Goal: Task Accomplishment & Management: Use online tool/utility

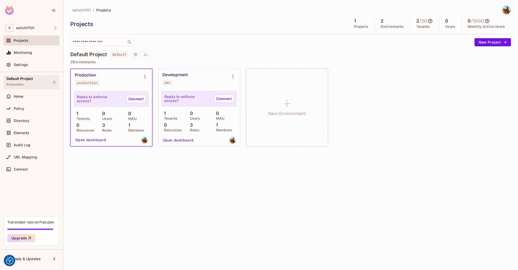
click at [49, 76] on div "Default Project Production" at bounding box center [32, 82] width 56 height 14
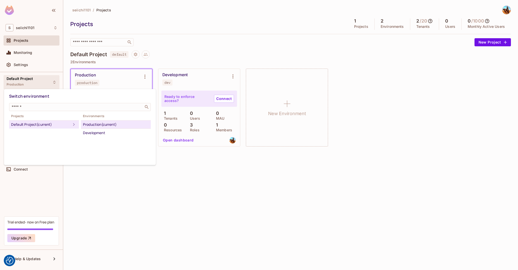
click at [49, 76] on div at bounding box center [259, 135] width 518 height 270
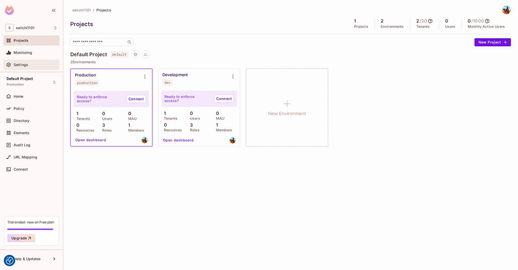
click at [37, 65] on div "Settings" at bounding box center [36, 65] width 44 height 4
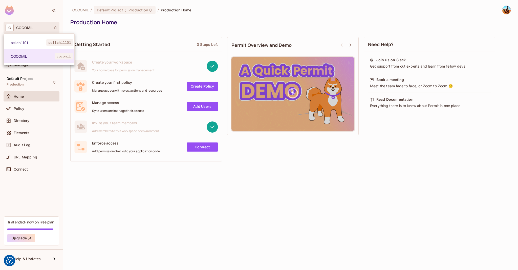
click at [71, 200] on div at bounding box center [259, 135] width 518 height 270
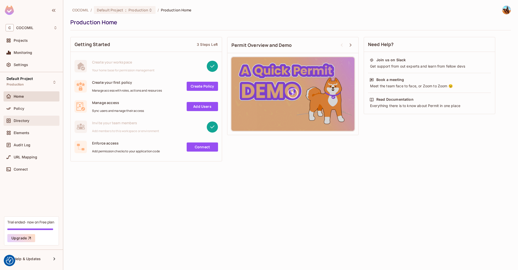
click at [40, 116] on div "Directory" at bounding box center [32, 121] width 56 height 10
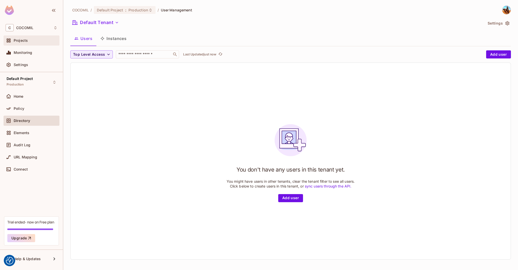
click at [42, 38] on div "Projects" at bounding box center [36, 40] width 44 height 4
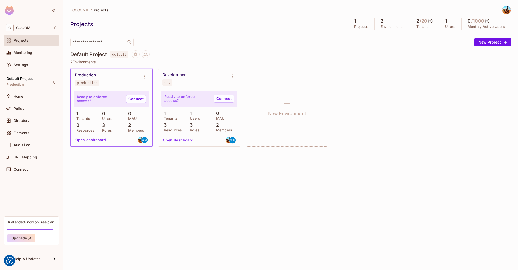
click at [188, 80] on div "Development dev" at bounding box center [194, 78] width 65 height 13
click at [224, 97] on link "Connect" at bounding box center [224, 99] width 20 height 8
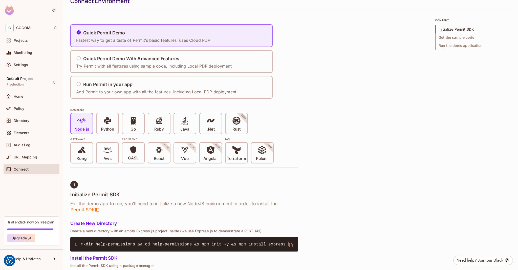
scroll to position [23, 0]
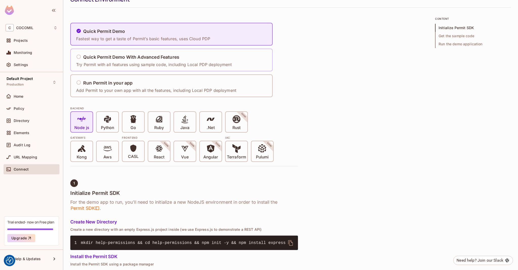
click at [185, 62] on p "Try Permit with all features using sample code, including Local PDP deployment" at bounding box center [153, 65] width 155 height 6
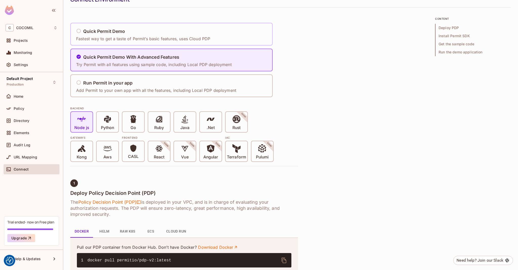
click at [166, 35] on div "Quick Permit Demo Fastest way to get a taste of Permit’s basic features, uses C…" at bounding box center [143, 34] width 134 height 15
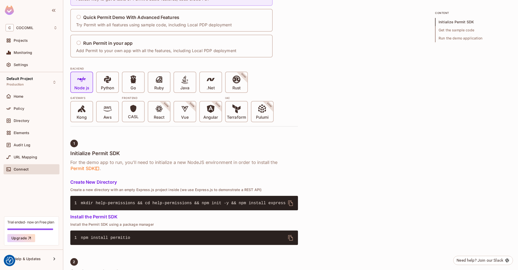
scroll to position [0, 0]
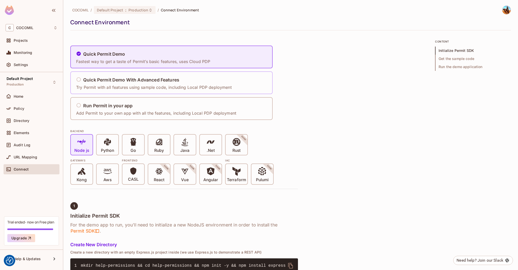
click at [170, 90] on div "Quick Permit Demo With Advanced Features Try Permit with all features using sam…" at bounding box center [155, 82] width 159 height 21
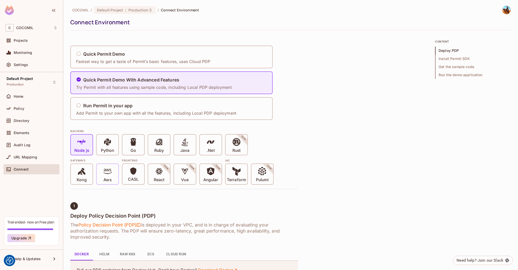
click at [116, 174] on div "Aws" at bounding box center [108, 174] width 22 height 20
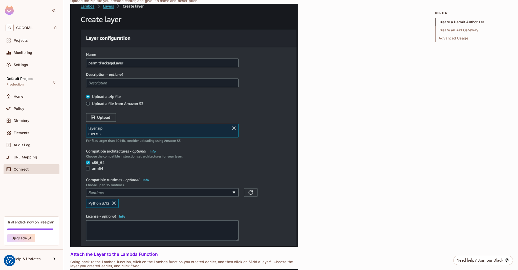
scroll to position [32, 0]
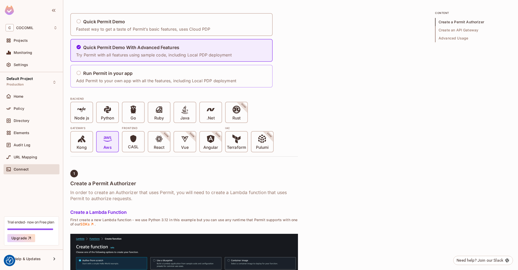
click at [123, 77] on div "Run Permit in your app Add Permit to your own app with all the features, includ…" at bounding box center [156, 76] width 160 height 15
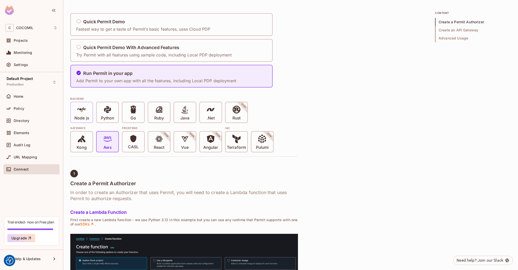
click at [80, 115] on span at bounding box center [81, 110] width 9 height 10
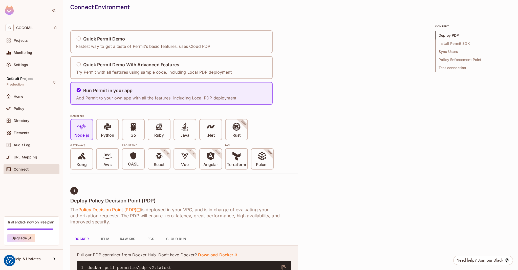
scroll to position [14, 0]
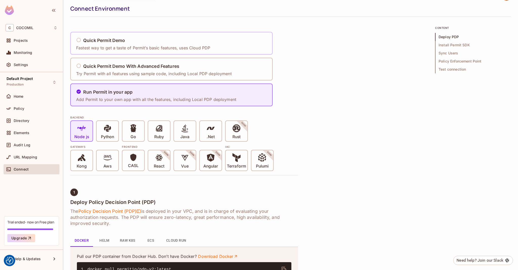
click at [160, 34] on div "Quick Permit Demo Fastest way to get a taste of Permit’s basic features, uses C…" at bounding box center [144, 43] width 137 height 21
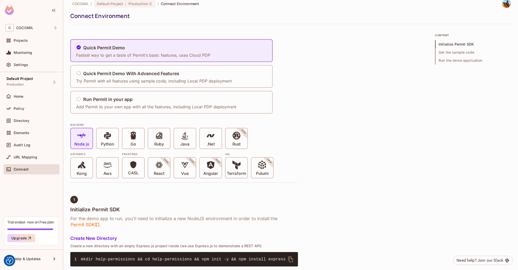
scroll to position [1, 0]
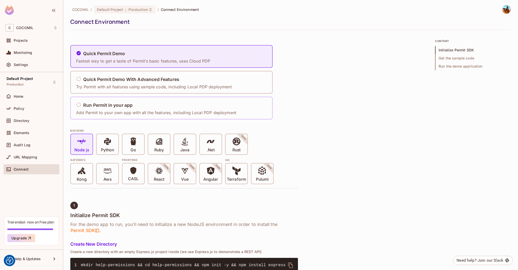
click at [193, 110] on p "Add Permit to your own app with all the features, including Local PDP deployment" at bounding box center [156, 113] width 160 height 6
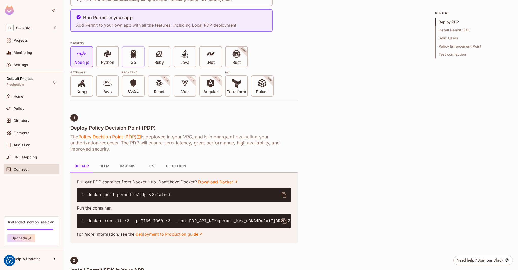
scroll to position [0, 0]
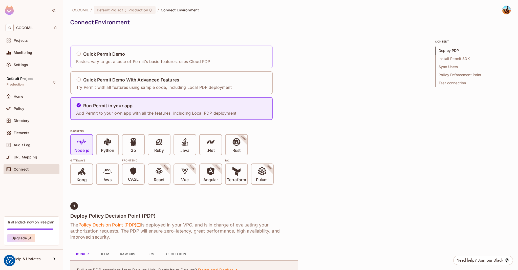
click at [157, 65] on div "Quick Permit Demo Fastest way to get a taste of Permit’s basic features, uses C…" at bounding box center [144, 57] width 137 height 21
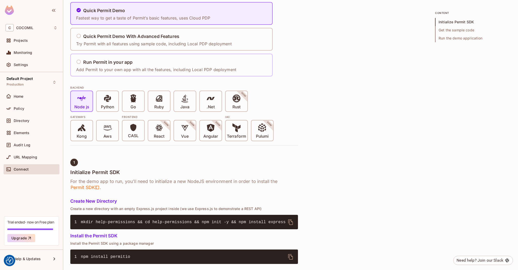
scroll to position [41, 0]
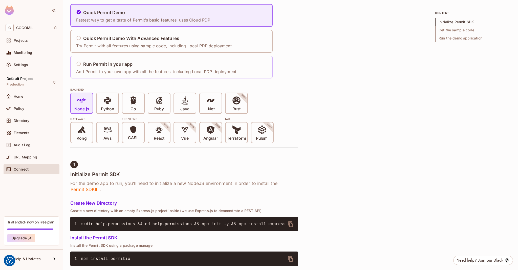
click at [161, 66] on div "Run Permit in your app" at bounding box center [156, 64] width 160 height 6
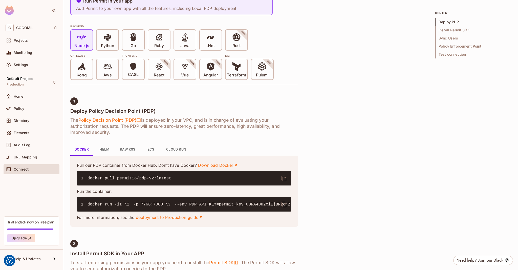
scroll to position [105, 0]
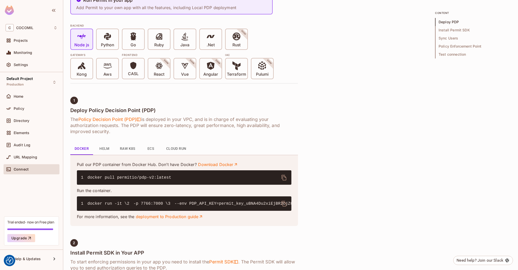
click at [102, 147] on button "Helm" at bounding box center [104, 149] width 23 height 12
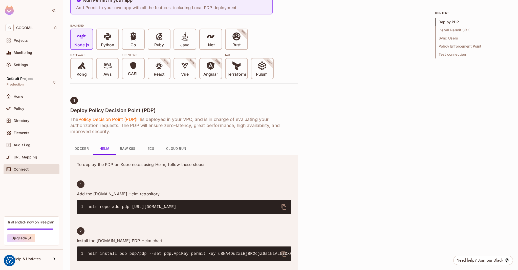
click at [76, 148] on button "Docker" at bounding box center [81, 149] width 23 height 12
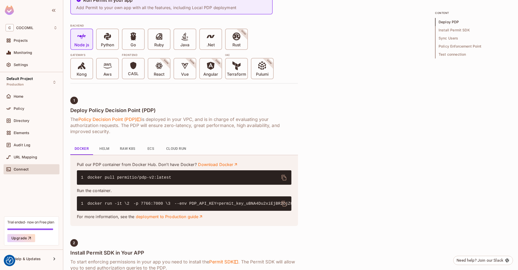
click at [149, 146] on button "ECS" at bounding box center [150, 149] width 23 height 12
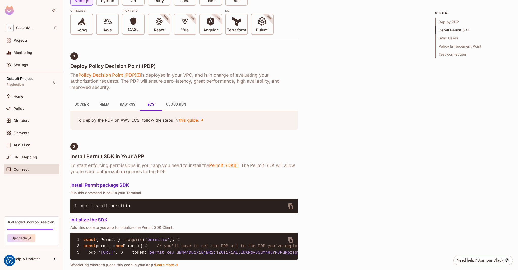
scroll to position [151, 0]
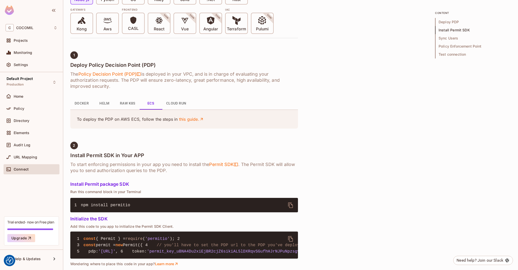
click at [81, 100] on button "Docker" at bounding box center [81, 103] width 23 height 12
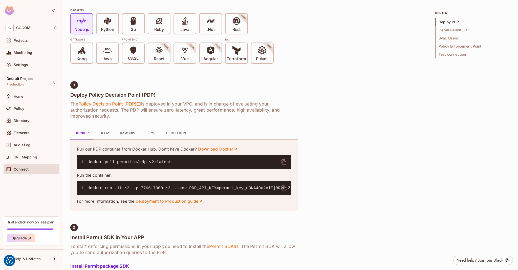
scroll to position [122, 0]
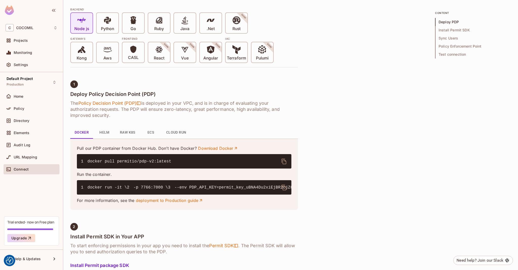
click at [142, 163] on span "docker pull permitio/pdp-v2:latest" at bounding box center [129, 161] width 84 height 5
click at [129, 160] on span "docker pull permitio/pdp-v2:latest" at bounding box center [129, 161] width 84 height 5
click at [154, 161] on span "docker pull permitio/pdp-v2:latest" at bounding box center [129, 161] width 84 height 5
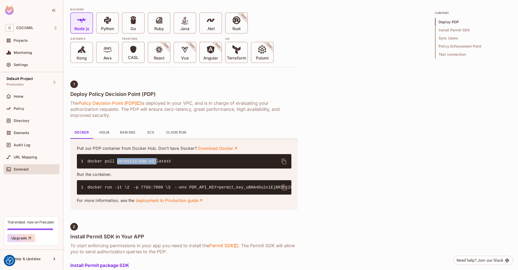
copy span "permitio/pdp-v2:"
click at [236, 56] on p "Terraform" at bounding box center [236, 58] width 19 height 5
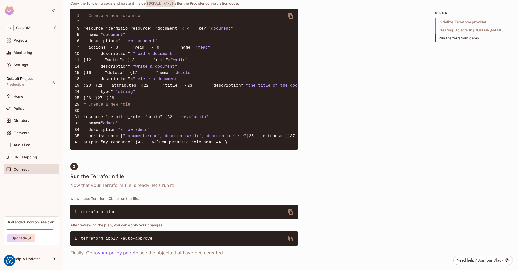
scroll to position [674, 0]
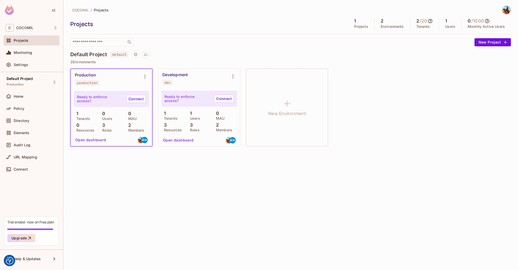
click at [36, 90] on div "Default Project Production Home Policy Directory Elements Audit Log URL Mapping…" at bounding box center [31, 144] width 63 height 144
click at [39, 95] on div "Home" at bounding box center [36, 96] width 44 height 4
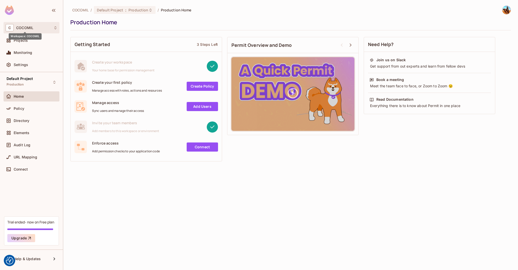
click at [29, 29] on span "COCOMIL" at bounding box center [24, 28] width 17 height 4
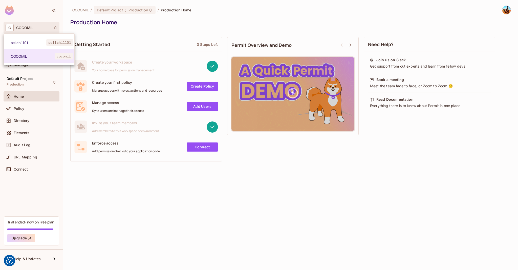
click at [90, 198] on div at bounding box center [259, 135] width 518 height 270
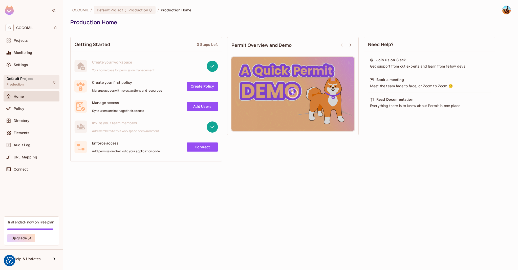
click at [36, 83] on div "Default Project Production" at bounding box center [32, 82] width 56 height 14
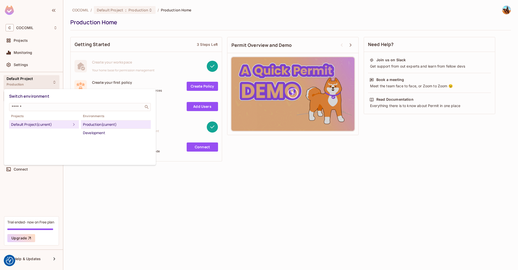
click at [36, 83] on div at bounding box center [259, 135] width 518 height 270
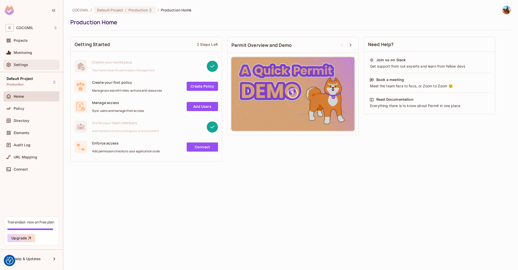
click at [26, 67] on div "Settings" at bounding box center [32, 65] width 52 height 6
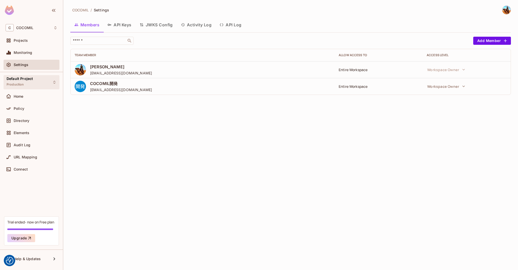
click at [23, 83] on span "Production" at bounding box center [15, 84] width 17 height 4
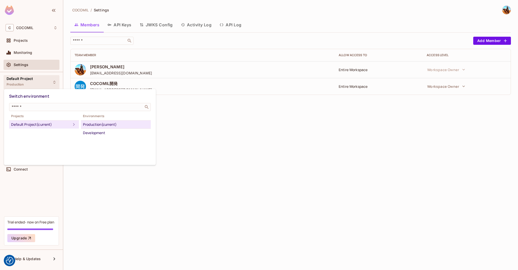
click at [23, 90] on div "Switch environment ​ Projects Default Project (current) Environments Production…" at bounding box center [80, 127] width 152 height 76
click at [32, 86] on div at bounding box center [259, 135] width 518 height 270
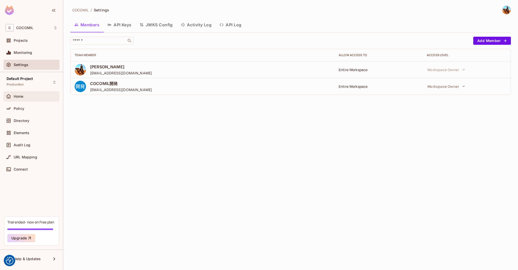
click at [25, 94] on div "Home" at bounding box center [32, 96] width 52 height 6
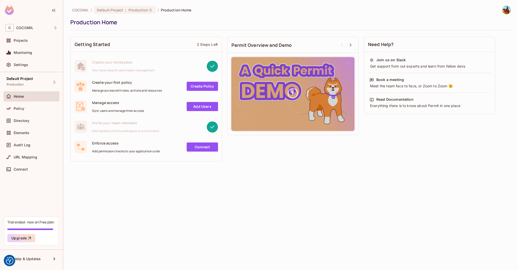
click at [33, 59] on div "Monitoring" at bounding box center [32, 54] width 56 height 12
click at [35, 61] on div "Settings" at bounding box center [32, 65] width 56 height 10
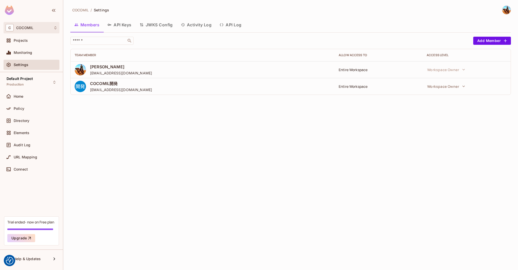
click at [42, 27] on div "C COCOMIL" at bounding box center [32, 27] width 52 height 7
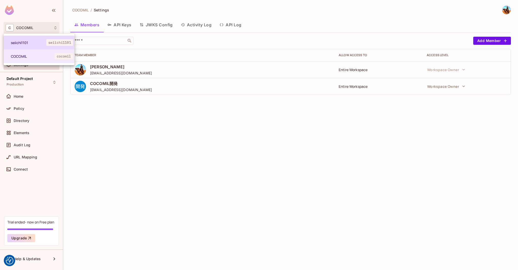
click at [40, 37] on li "seiichi1101 seiichi1101" at bounding box center [39, 43] width 71 height 14
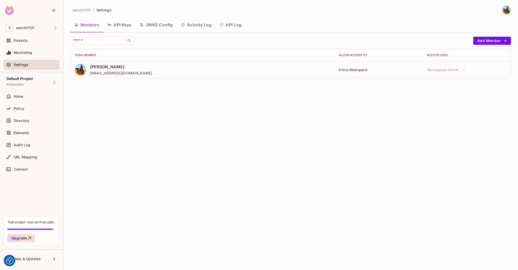
click at [29, 230] on div at bounding box center [30, 229] width 46 height 2
click at [30, 240] on icon "button" at bounding box center [29, 237] width 5 height 5
click at [57, 25] on div "S seiichi1101" at bounding box center [32, 27] width 52 height 7
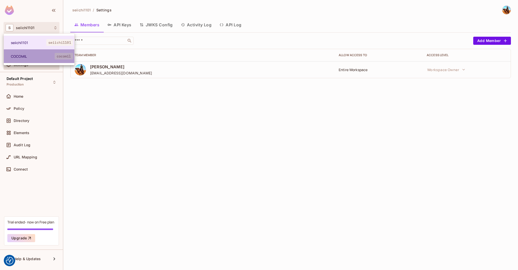
click at [41, 54] on span "COCOMIL" at bounding box center [33, 56] width 44 height 5
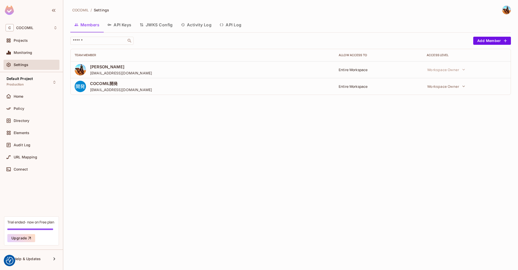
click at [41, 53] on div "Monitoring" at bounding box center [36, 53] width 44 height 4
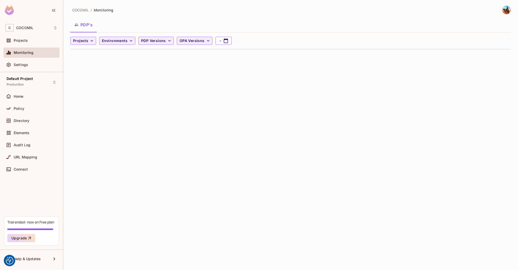
click at [97, 120] on div "COCOMIL / Monitoring PDP's Projects Environments PDP Versions OPA Versions -" at bounding box center [290, 135] width 455 height 270
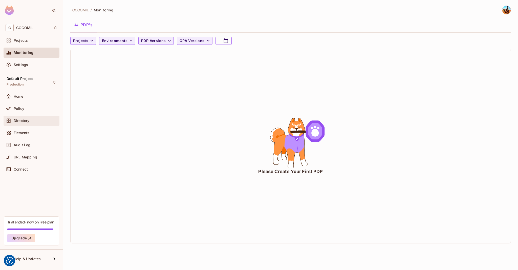
click at [40, 121] on div "Directory" at bounding box center [36, 121] width 44 height 4
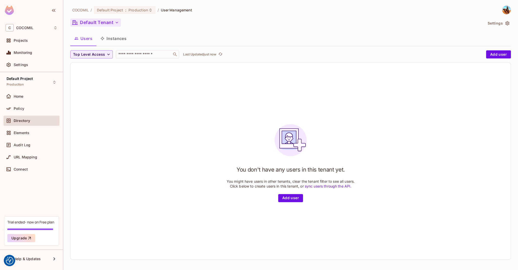
click at [101, 22] on button "Default Tenant" at bounding box center [95, 22] width 51 height 8
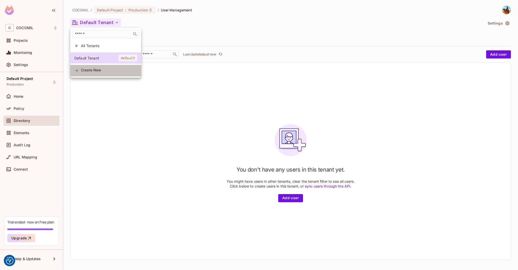
click at [98, 72] on span "Create New" at bounding box center [109, 70] width 56 height 4
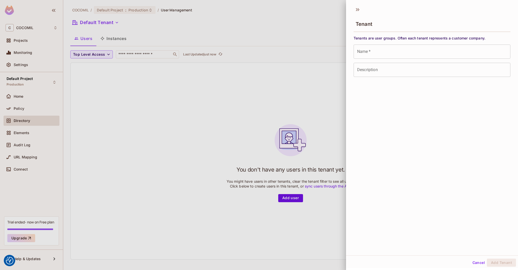
click at [461, 47] on input "Name   *" at bounding box center [431, 51] width 157 height 14
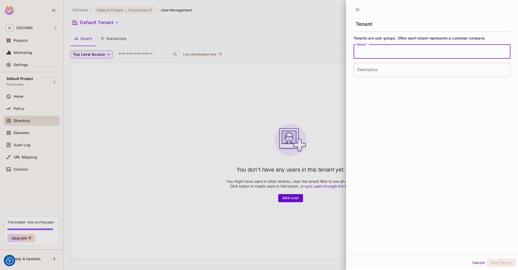
type input "*"
type input "*******"
click at [503, 265] on button "Add Tenant" at bounding box center [501, 262] width 29 height 8
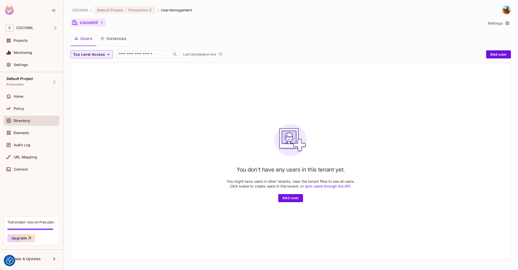
click at [98, 19] on button "cocomil" at bounding box center [87, 22] width 35 height 8
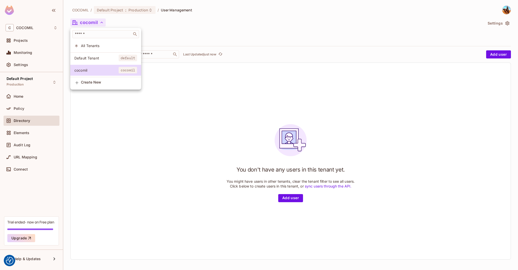
click at [202, 153] on div at bounding box center [259, 135] width 518 height 270
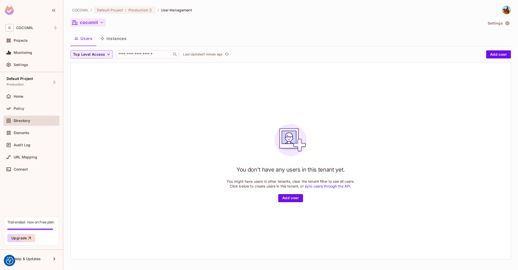
click at [88, 26] on button "cocomil" at bounding box center [87, 22] width 35 height 8
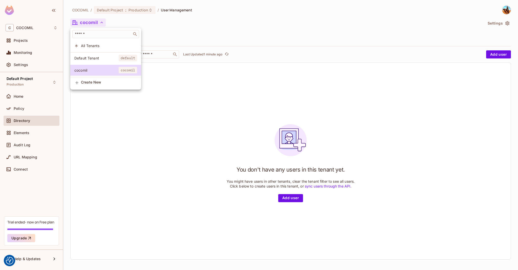
click at [498, 23] on div at bounding box center [259, 135] width 518 height 270
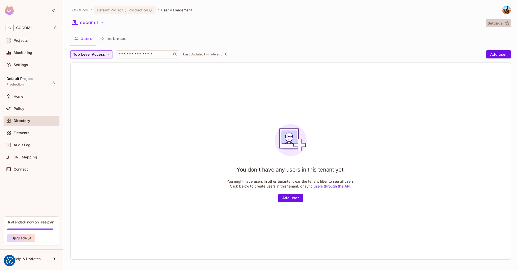
click at [505, 24] on icon "button" at bounding box center [507, 23] width 4 height 4
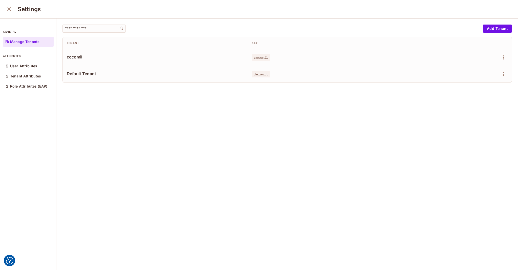
click at [493, 61] on td at bounding box center [472, 57] width 79 height 17
click at [499, 61] on button "button" at bounding box center [503, 57] width 8 height 8
click at [472, 93] on div "Delete Tenant" at bounding box center [478, 91] width 24 height 5
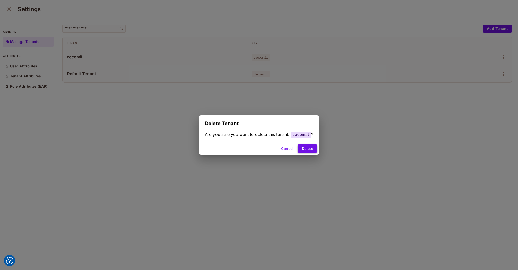
click at [308, 150] on button "Delete" at bounding box center [307, 148] width 19 height 8
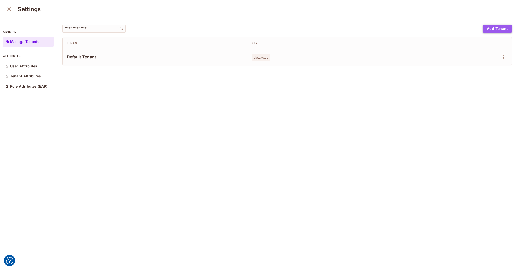
click at [487, 30] on button "Add Tenant" at bounding box center [497, 29] width 29 height 8
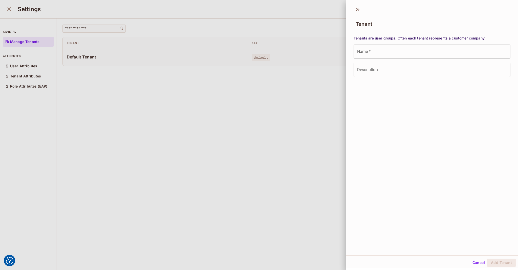
drag, startPoint x: 428, startPoint y: 59, endPoint x: 443, endPoint y: 53, distance: 16.6
click at [443, 53] on div "Tenants are user groups. Often each tenant represents a customer company. Name …" at bounding box center [431, 56] width 157 height 41
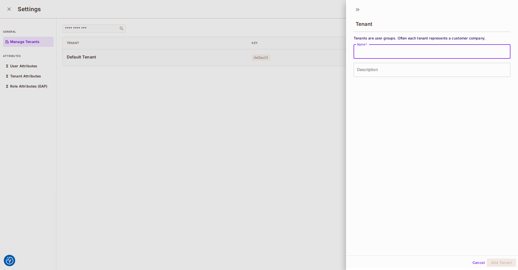
click at [443, 53] on input "Name   *" at bounding box center [431, 51] width 157 height 14
type input "*******"
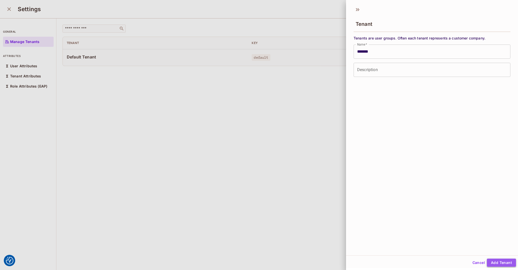
click at [496, 265] on button "Add Tenant" at bounding box center [501, 262] width 29 height 8
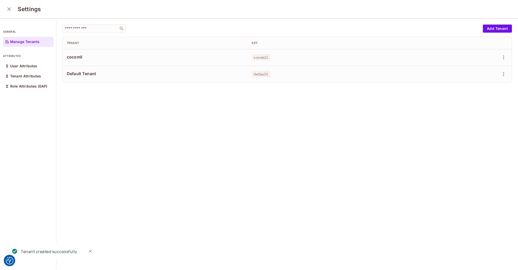
click at [394, 144] on div "​ Add Tenant Tenant Key cocomil cocomil Default Tenant default" at bounding box center [286, 144] width 461 height 252
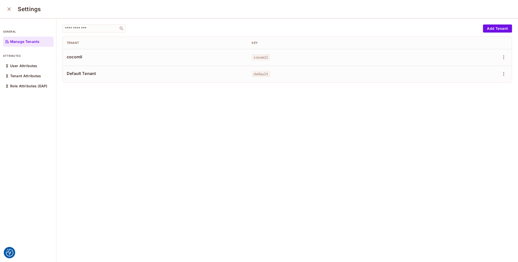
click at [12, 9] on icon "close" at bounding box center [9, 9] width 6 height 6
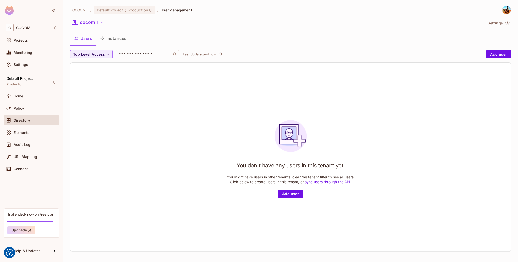
click at [31, 120] on div "Directory" at bounding box center [36, 121] width 44 height 4
click at [86, 40] on button "Users" at bounding box center [83, 38] width 26 height 13
click at [123, 42] on button "Instances" at bounding box center [113, 38] width 34 height 13
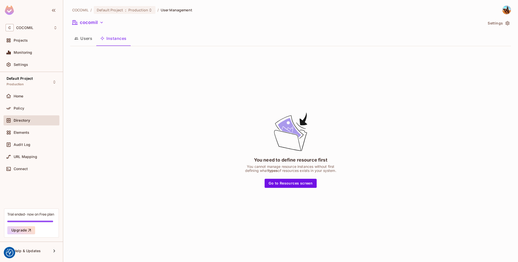
click at [87, 44] on button "Users" at bounding box center [83, 38] width 26 height 13
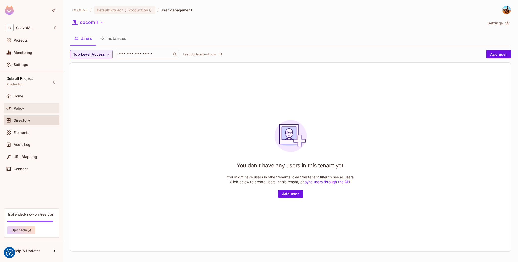
click at [29, 112] on div "Policy" at bounding box center [32, 108] width 56 height 10
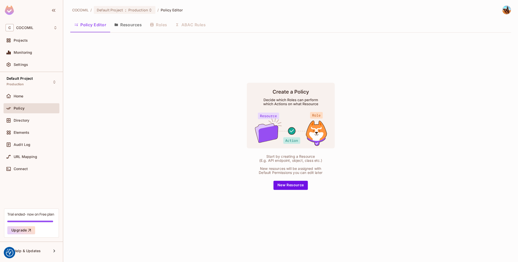
click at [21, 90] on div "Default Project Production Home Policy Directory Elements Audit Log URL Mapping…" at bounding box center [31, 140] width 63 height 137
click at [26, 95] on div "Home" at bounding box center [36, 96] width 44 height 4
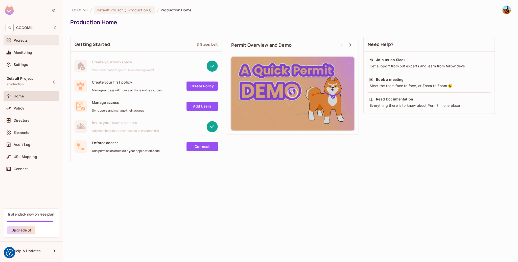
click at [34, 42] on div "Projects" at bounding box center [32, 40] width 52 height 6
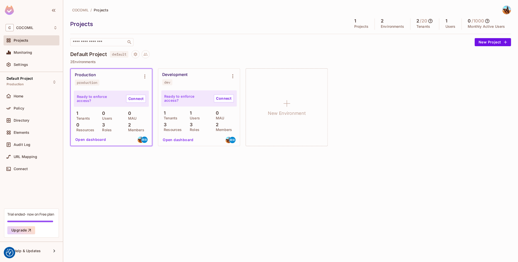
click at [199, 79] on div "Development dev" at bounding box center [194, 78] width 65 height 13
click at [231, 79] on icon "Environment settings" at bounding box center [233, 76] width 6 height 6
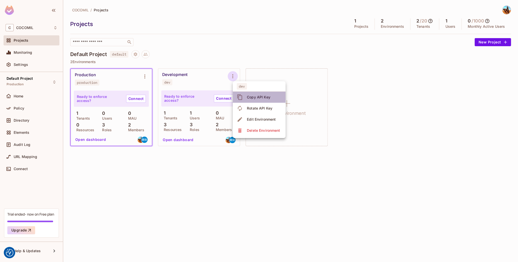
click at [248, 97] on div "Copy API Key" at bounding box center [259, 97] width 24 height 5
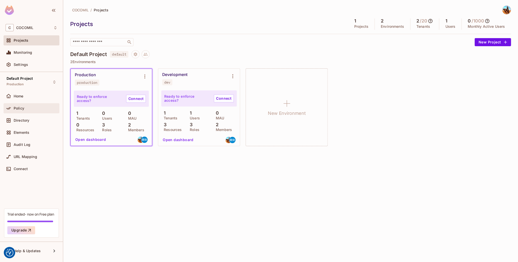
click at [39, 106] on div "Policy" at bounding box center [32, 108] width 52 height 6
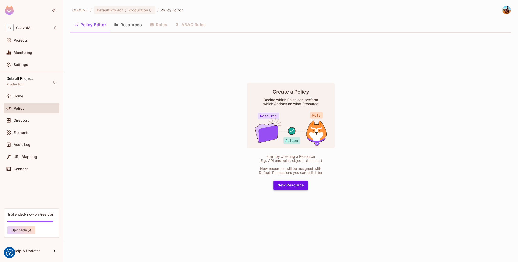
drag, startPoint x: 285, startPoint y: 190, endPoint x: 302, endPoint y: 182, distance: 19.1
click at [302, 182] on div "Start by creating a Resource (E.g. API endpoint, object, class etc.) New resour…" at bounding box center [290, 136] width 441 height 199
click at [301, 186] on button "New Resource" at bounding box center [291, 185] width 35 height 9
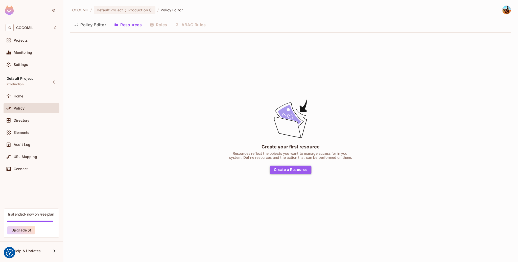
click at [289, 167] on button "Create a Resource" at bounding box center [291, 170] width 42 height 8
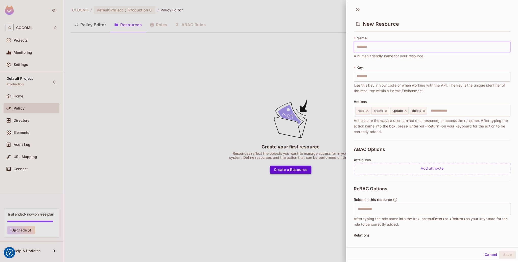
type input "*"
type input "**"
type input "***"
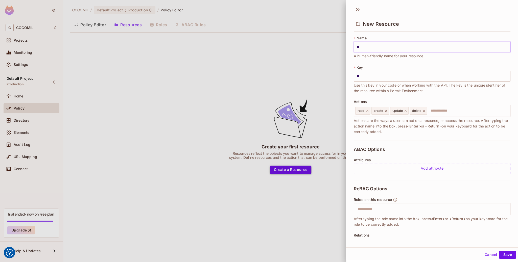
type input "***"
type input "****"
type input "*****"
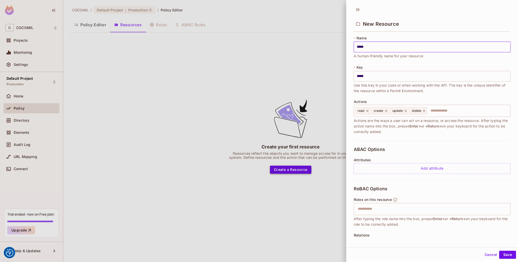
type input "****"
type input "***"
type input "**"
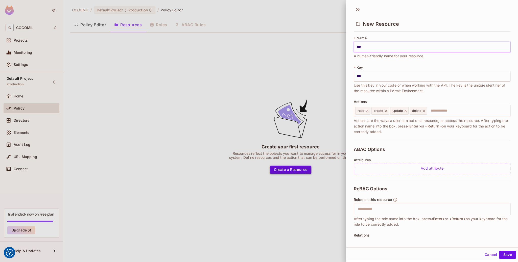
type input "**"
type input "*"
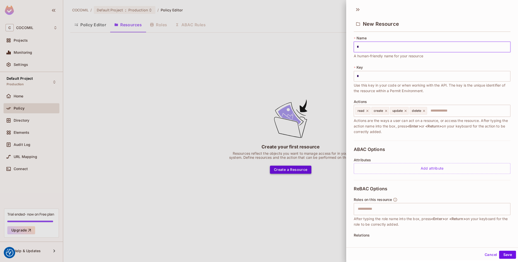
type input "**"
type input "*"
type input "**"
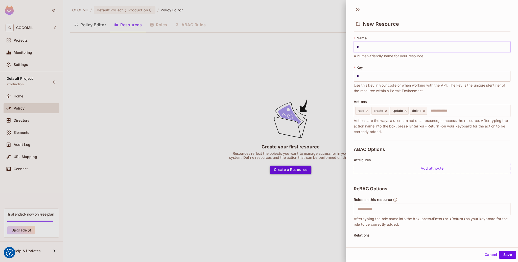
type input "**"
type input "***"
type input "****"
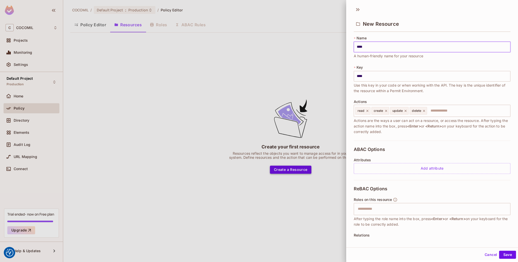
type input "***"
type input "**"
type input "***"
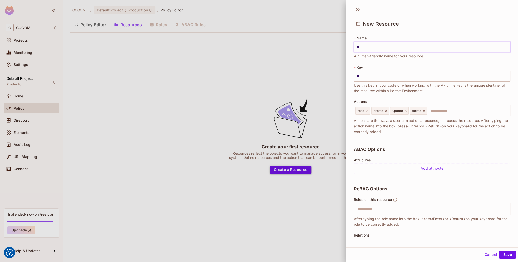
type input "***"
type input "****"
type input "*****"
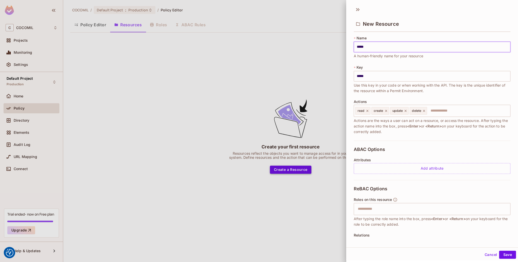
type input "*****"
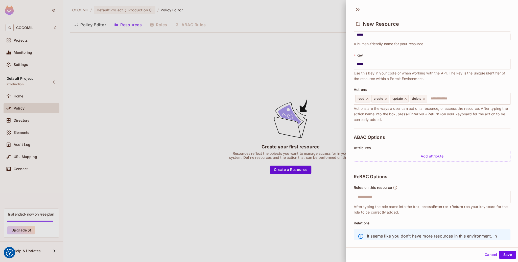
scroll to position [35, 0]
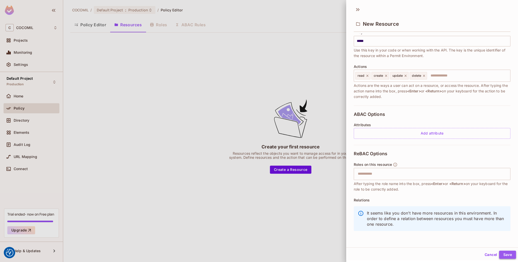
click at [506, 256] on button "Save" at bounding box center [507, 255] width 17 height 8
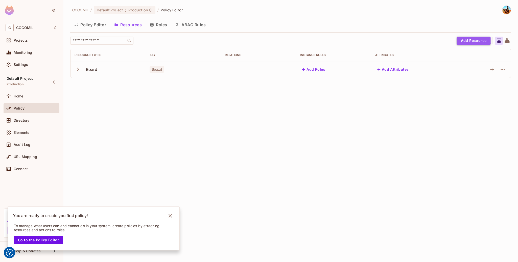
click at [467, 37] on button "Add Resource" at bounding box center [474, 41] width 34 height 8
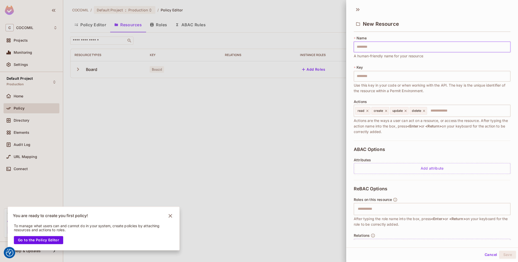
type input "*"
type input "**"
type input "***"
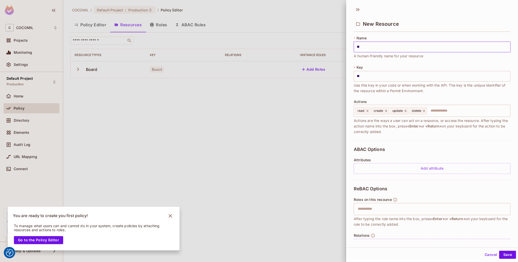
type input "***"
type input "**"
type input "*"
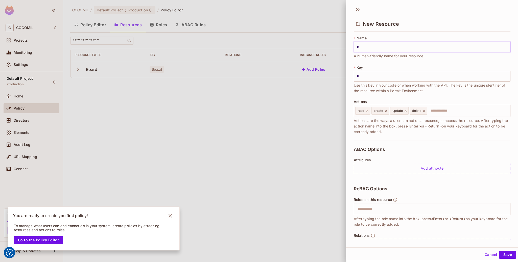
type input "**"
type input "***"
type input "****"
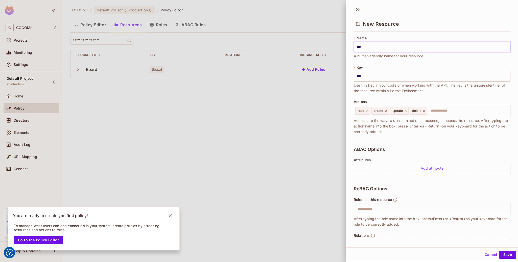
type input "****"
type input "*****"
type input "******"
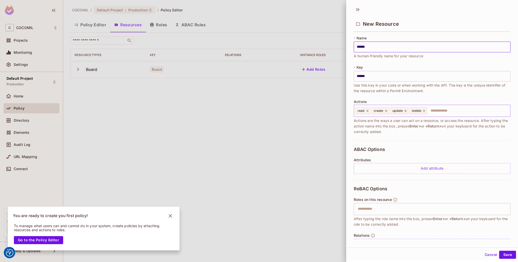
scroll to position [16, 0]
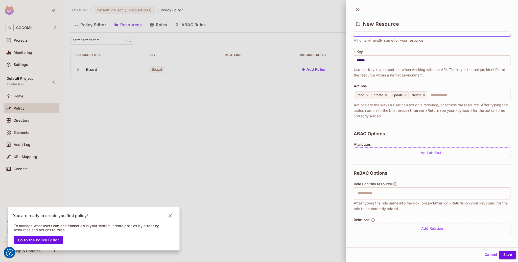
type input "******"
click at [512, 255] on button "Save" at bounding box center [507, 255] width 17 height 8
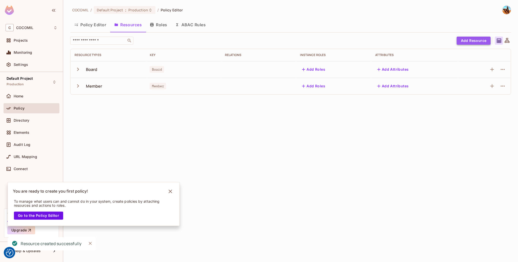
click at [465, 43] on button "Add Resource" at bounding box center [474, 41] width 34 height 8
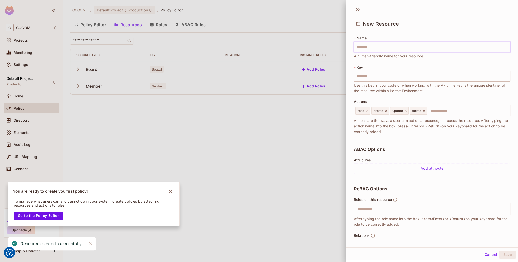
type input "*"
type input "**"
type input "***"
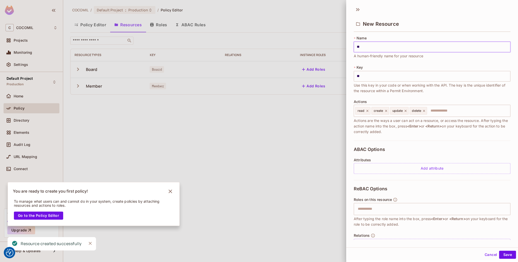
type input "***"
type input "****"
type input "*****"
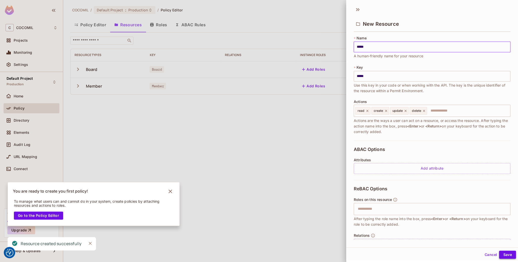
type input "*****"
click at [501, 255] on button "Save" at bounding box center [507, 255] width 17 height 8
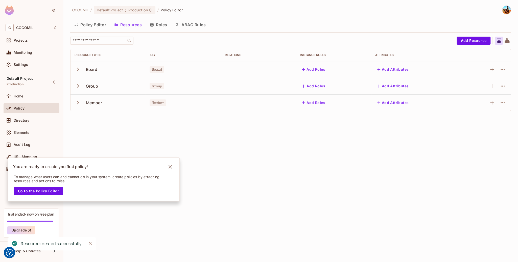
click at [306, 136] on div "COCOMIL / Default Project : Production / Policy Editor Policy Editor Resources …" at bounding box center [290, 131] width 455 height 262
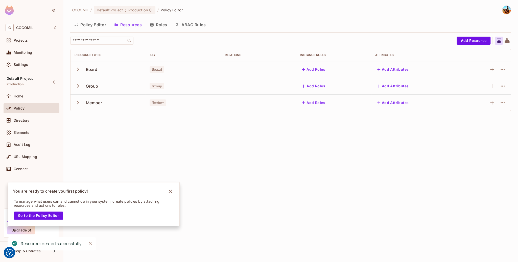
click at [82, 60] on th "Resource Types" at bounding box center [108, 55] width 75 height 12
click at [76, 73] on button "button" at bounding box center [79, 69] width 9 height 11
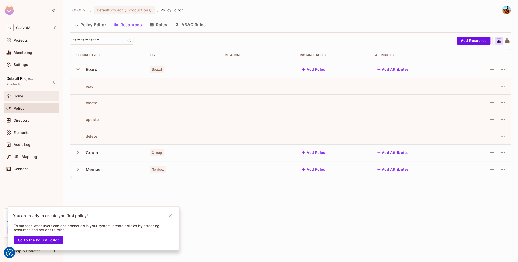
click at [39, 95] on div "Home" at bounding box center [36, 96] width 44 height 4
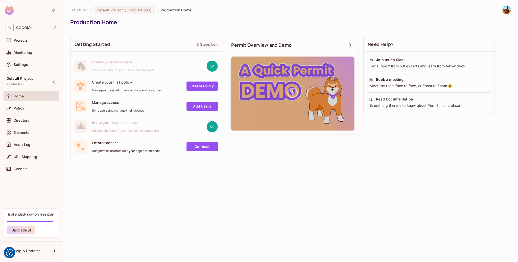
click at [212, 85] on link "Create Policy" at bounding box center [202, 86] width 31 height 9
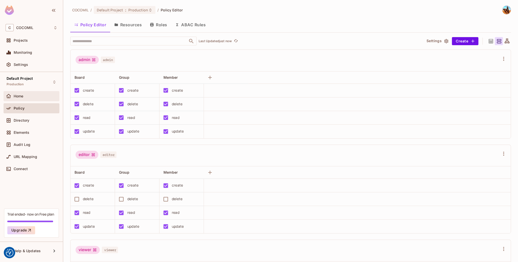
click at [23, 97] on span "Home" at bounding box center [19, 96] width 10 height 4
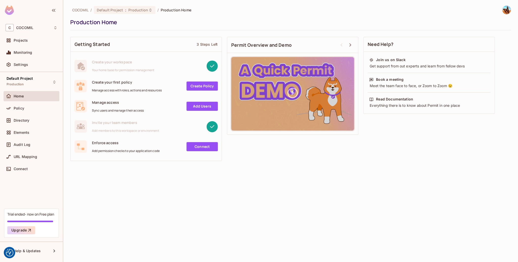
click at [201, 86] on link "Create Policy" at bounding box center [202, 86] width 31 height 9
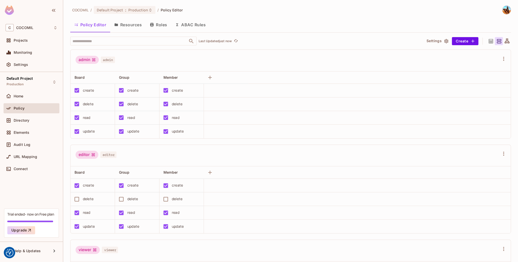
click at [465, 34] on div "COCOMIL / Default Project : Production / Policy Editor Policy Editor Resources …" at bounding box center [290, 134] width 441 height 257
click at [465, 42] on button "Create" at bounding box center [465, 41] width 27 height 8
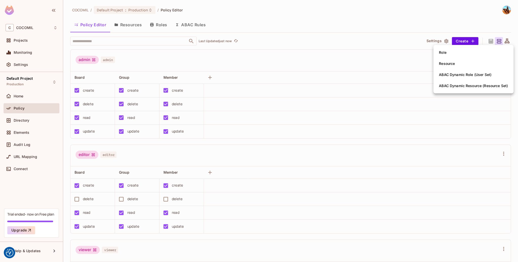
click at [29, 96] on div at bounding box center [259, 131] width 518 height 262
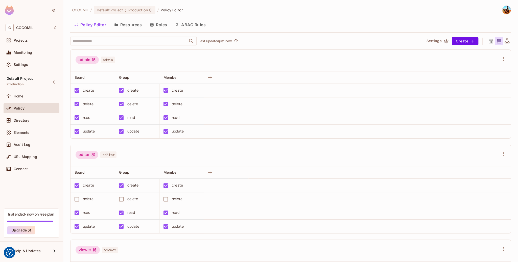
click at [29, 96] on div "Role Resource ABAC Dynamic Role (User Set) ABAC Dynamic Resource (Resource Set)" at bounding box center [259, 131] width 518 height 262
click at [6, 96] on span at bounding box center [9, 96] width 6 height 6
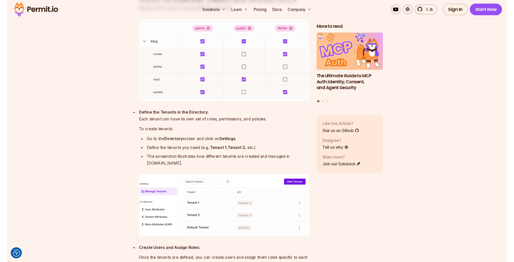
scroll to position [2927, 0]
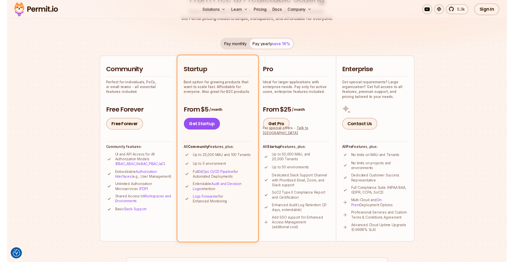
scroll to position [80, 0]
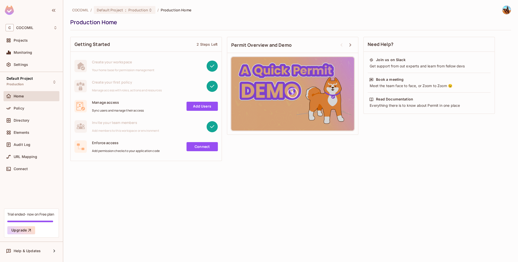
click at [198, 106] on link "Add Users" at bounding box center [202, 106] width 31 height 9
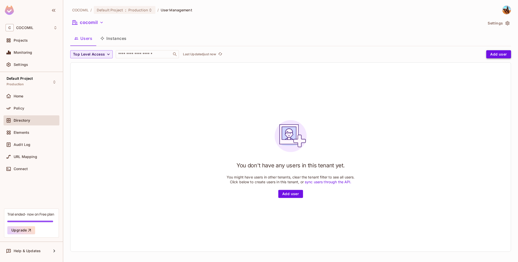
click at [504, 53] on button "Add user" at bounding box center [498, 54] width 25 height 8
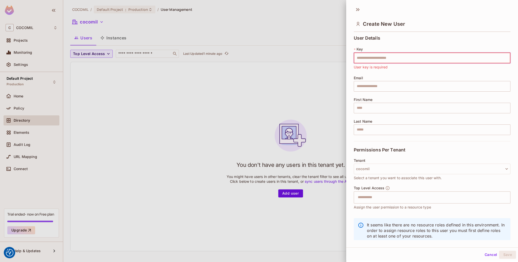
paste input "**********"
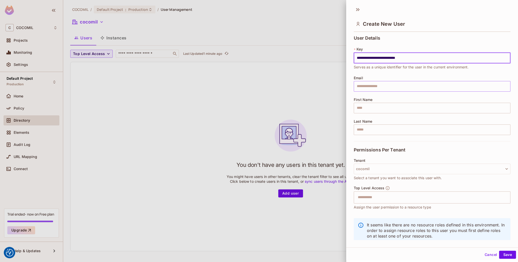
type input "**********"
click at [427, 91] on input "text" at bounding box center [432, 86] width 157 height 11
type input "**********"
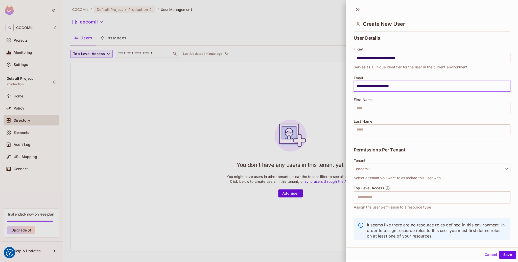
type input "**"
click at [420, 109] on input "**" at bounding box center [432, 108] width 157 height 11
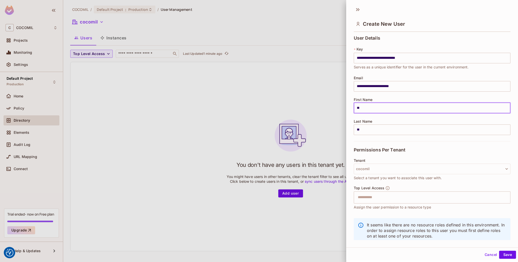
type input "*"
type input "*******"
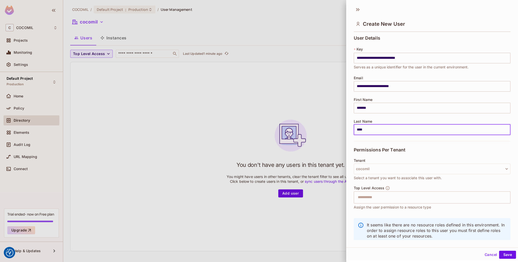
type input "****"
click at [455, 187] on div "Top Level Access ​ Assign the user permission to a resource type" at bounding box center [432, 198] width 157 height 24
click at [471, 171] on button "cocomil" at bounding box center [432, 169] width 157 height 11
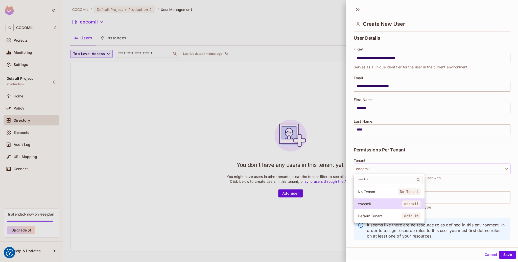
click at [471, 171] on div at bounding box center [259, 131] width 518 height 262
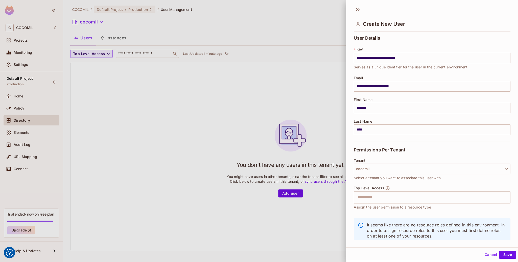
scroll to position [11, 0]
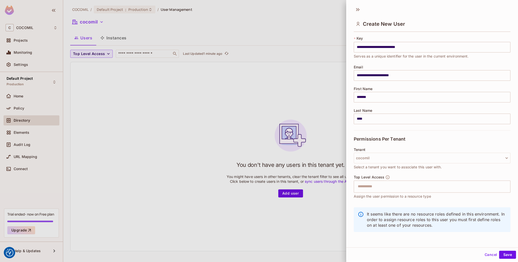
click at [460, 179] on div "Top Level Access ​ Assign the user permission to a resource type" at bounding box center [432, 187] width 157 height 24
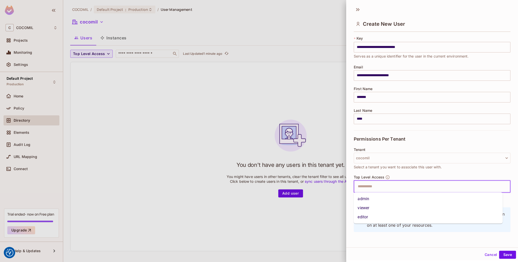
click at [460, 188] on input "text" at bounding box center [428, 187] width 146 height 10
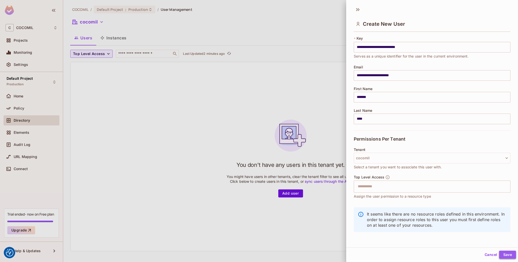
click at [504, 254] on button "Save" at bounding box center [507, 255] width 17 height 8
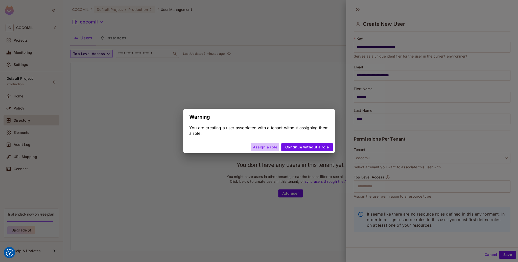
click at [264, 148] on button "Assign a role" at bounding box center [265, 147] width 28 height 8
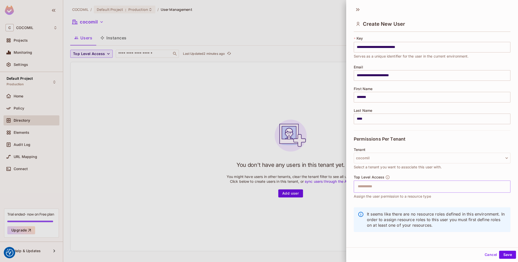
click at [393, 191] on input "text" at bounding box center [428, 187] width 146 height 10
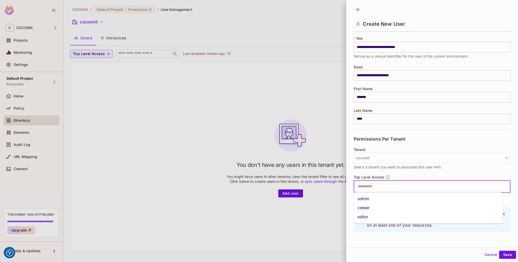
click at [395, 198] on li "admin" at bounding box center [428, 199] width 149 height 9
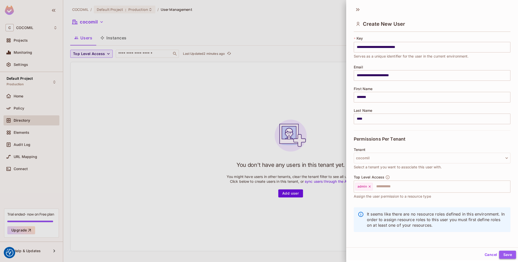
click at [504, 255] on button "Save" at bounding box center [507, 255] width 17 height 8
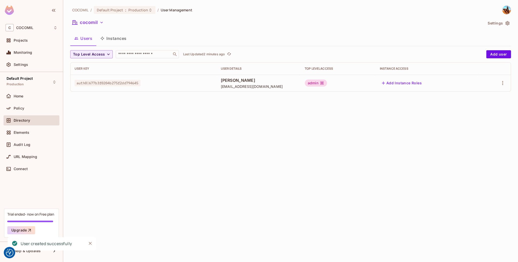
scroll to position [0, 0]
click at [502, 84] on icon "button" at bounding box center [503, 83] width 6 height 6
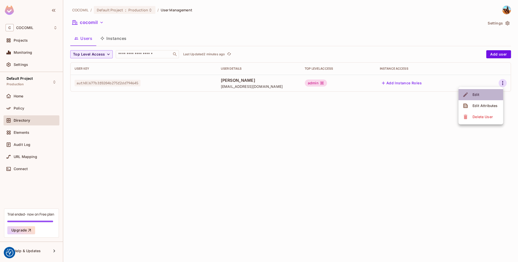
click at [495, 90] on li "Edit" at bounding box center [481, 94] width 45 height 11
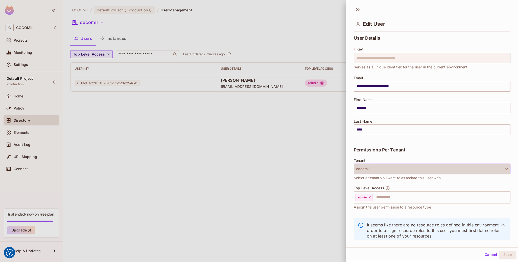
click at [450, 166] on button "cocomil" at bounding box center [432, 169] width 157 height 11
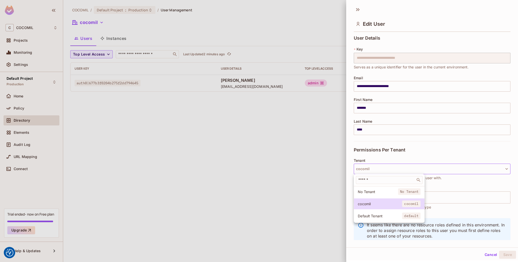
click at [276, 157] on div at bounding box center [259, 131] width 518 height 262
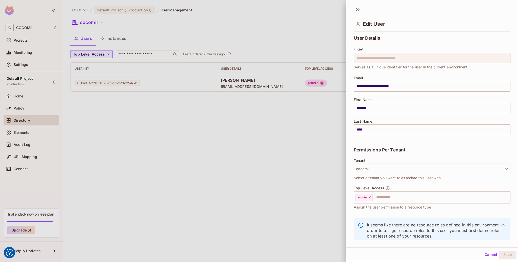
click at [51, 114] on div at bounding box center [259, 131] width 518 height 262
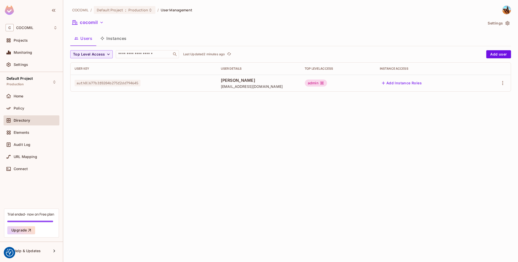
click at [36, 123] on div "Directory" at bounding box center [32, 121] width 52 height 6
click at [73, 23] on icon "button" at bounding box center [75, 22] width 6 height 6
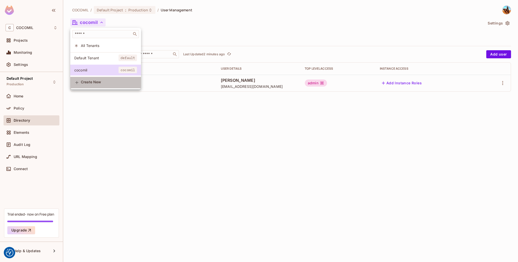
click at [113, 81] on li "Create New" at bounding box center [105, 82] width 71 height 11
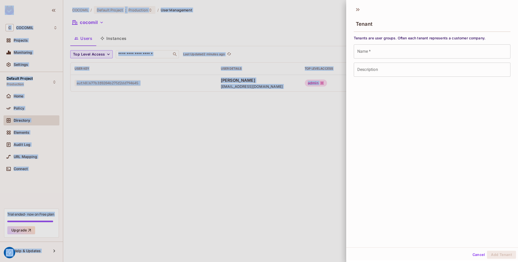
click at [113, 81] on div at bounding box center [259, 131] width 518 height 262
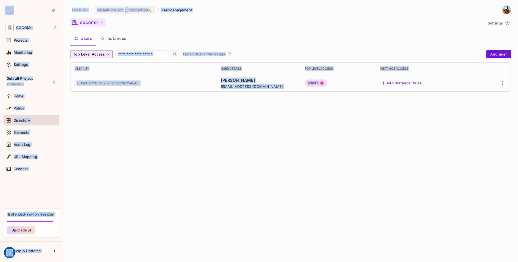
click at [91, 22] on button "cocomil" at bounding box center [87, 22] width 35 height 8
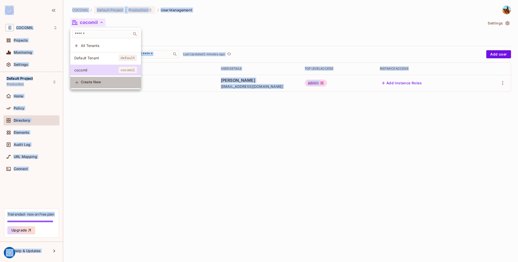
click at [97, 83] on li "Create New" at bounding box center [105, 82] width 71 height 11
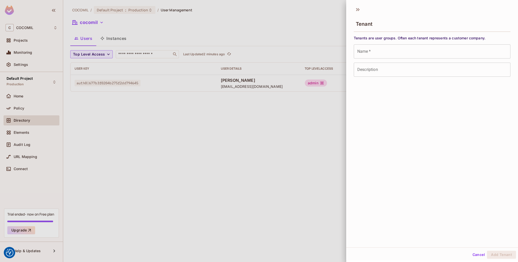
click at [451, 56] on input "Name   *" at bounding box center [432, 51] width 157 height 14
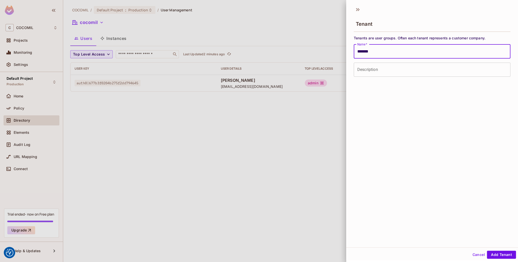
type input "*******"
click at [500, 150] on div "Tenant Tenants are user groups. Often each tenant represents a customer company…" at bounding box center [432, 126] width 172 height 244
click at [496, 256] on button "Add Tenant" at bounding box center [501, 255] width 29 height 8
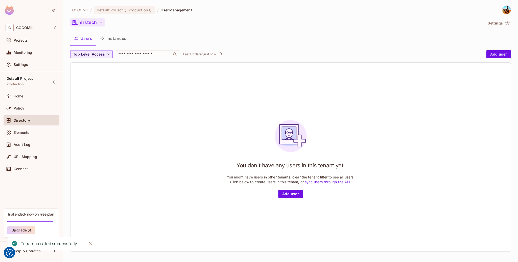
click at [92, 19] on button "erstech" at bounding box center [87, 22] width 34 height 8
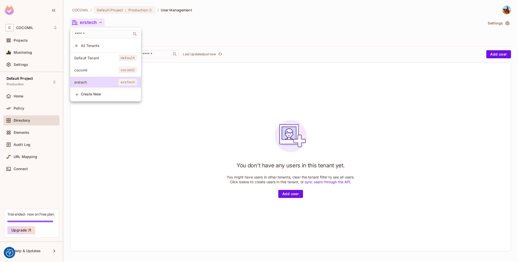
click at [138, 145] on div at bounding box center [259, 131] width 518 height 262
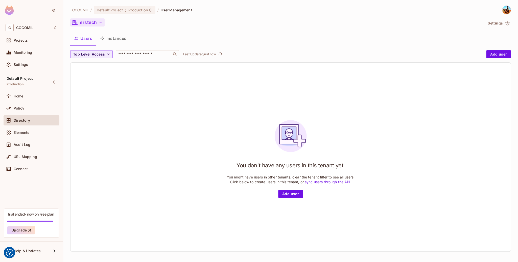
click at [90, 22] on button "erstech" at bounding box center [87, 22] width 34 height 8
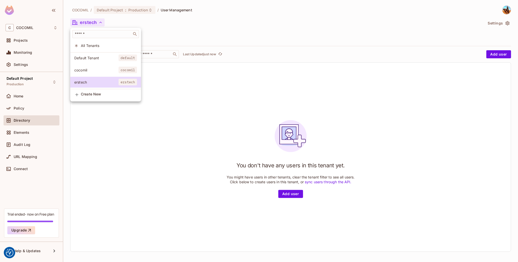
click at [90, 22] on div at bounding box center [259, 131] width 518 height 262
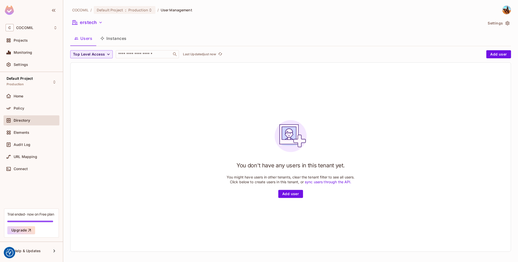
click at [38, 120] on div "Directory" at bounding box center [36, 121] width 44 height 4
click at [91, 21] on button "erstech" at bounding box center [87, 22] width 34 height 8
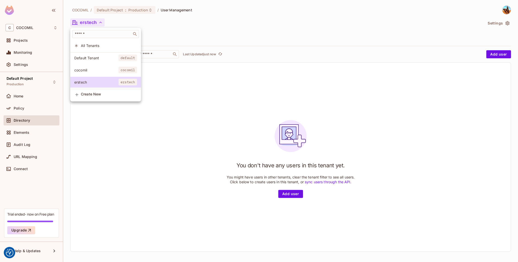
click at [105, 76] on div "Default Tenant default cocomil cocomil erstech erstech" at bounding box center [105, 70] width 71 height 37
click at [100, 70] on span "cocomil" at bounding box center [96, 70] width 44 height 5
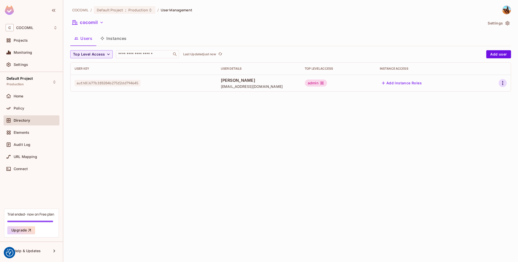
drag, startPoint x: 509, startPoint y: 84, endPoint x: 503, endPoint y: 85, distance: 5.8
click at [503, 85] on td at bounding box center [495, 83] width 32 height 17
click at [503, 85] on icon "button" at bounding box center [503, 83] width 6 height 6
click at [485, 97] on li "Edit" at bounding box center [481, 94] width 45 height 11
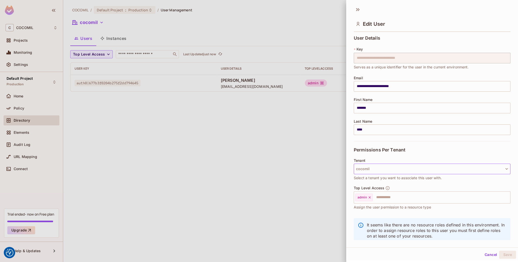
click at [424, 172] on button "cocomil" at bounding box center [432, 169] width 157 height 11
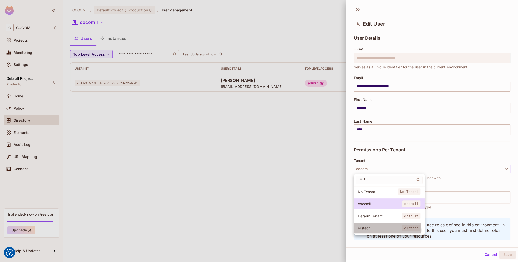
click at [376, 230] on span "erstech" at bounding box center [380, 228] width 44 height 5
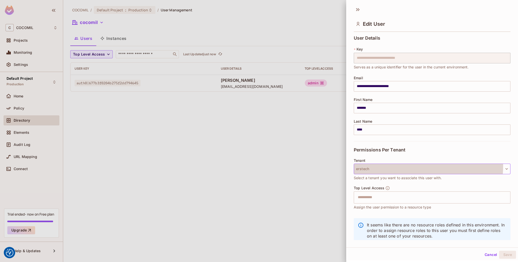
click at [385, 166] on button "erstech" at bounding box center [432, 169] width 157 height 11
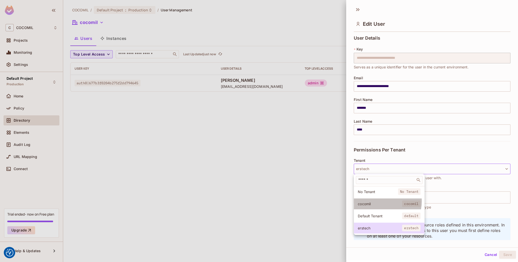
click at [383, 202] on span "cocomil" at bounding box center [380, 204] width 44 height 5
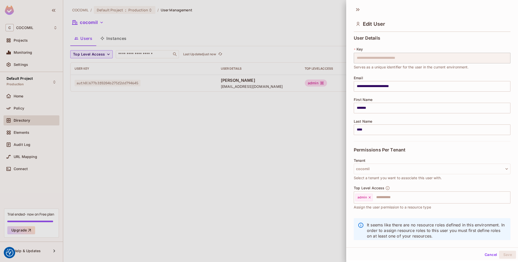
click at [332, 161] on div at bounding box center [259, 131] width 518 height 262
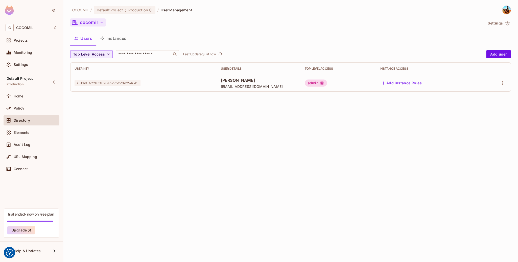
click at [99, 20] on icon "button" at bounding box center [101, 22] width 5 height 5
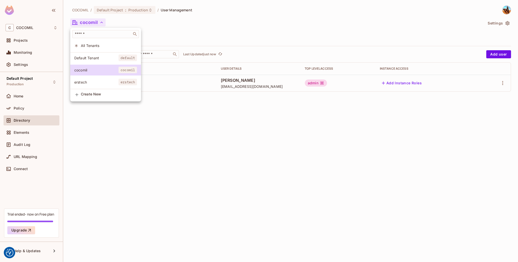
click at [160, 63] on div at bounding box center [259, 131] width 518 height 262
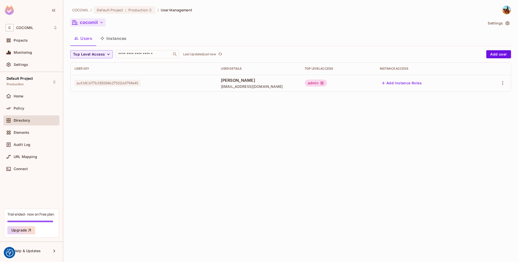
drag, startPoint x: 148, startPoint y: 80, endPoint x: 81, endPoint y: 76, distance: 66.6
click at [81, 76] on td "auth0|677b3f0204b275f2dd794645" at bounding box center [144, 83] width 146 height 17
click at [500, 78] on td at bounding box center [495, 83] width 32 height 17
click at [506, 85] on icon "button" at bounding box center [503, 83] width 6 height 6
click at [172, 78] on div at bounding box center [259, 131] width 518 height 262
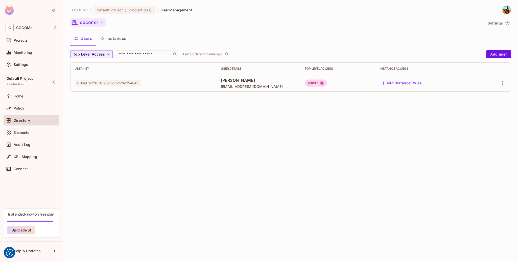
click at [147, 84] on div "auth0|677b3f0204b275f2dd794645" at bounding box center [144, 83] width 138 height 5
drag, startPoint x: 142, startPoint y: 84, endPoint x: 71, endPoint y: 81, distance: 70.4
click at [71, 81] on td "auth0|677b3f0204b275f2dd794645" at bounding box center [144, 83] width 146 height 17
copy span "auth0|677b3f0204b275f2dd794645"
click at [134, 9] on span "Production" at bounding box center [138, 10] width 20 height 5
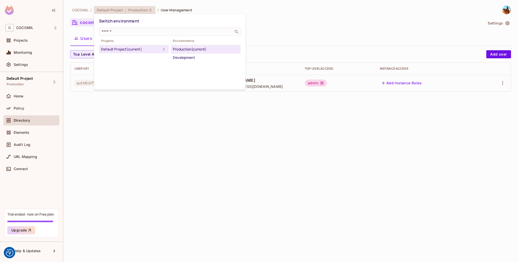
click at [179, 138] on div at bounding box center [259, 131] width 518 height 262
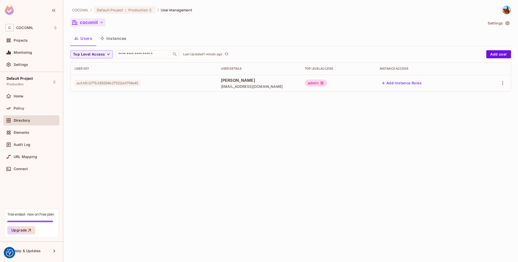
click at [98, 19] on button "cocomil" at bounding box center [87, 22] width 35 height 8
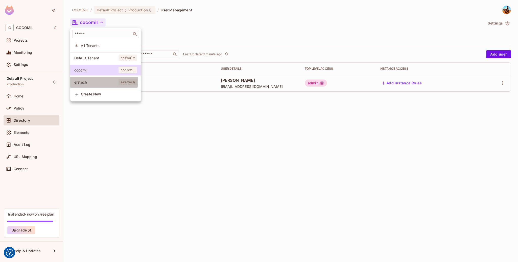
click at [102, 80] on span "erstech" at bounding box center [96, 82] width 44 height 5
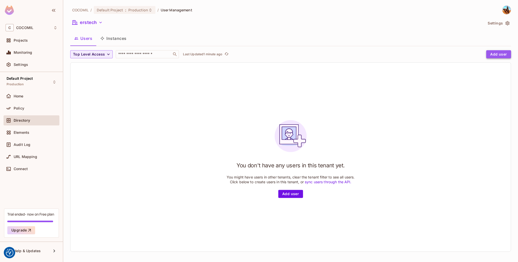
click at [502, 53] on button "Add user" at bounding box center [498, 54] width 25 height 8
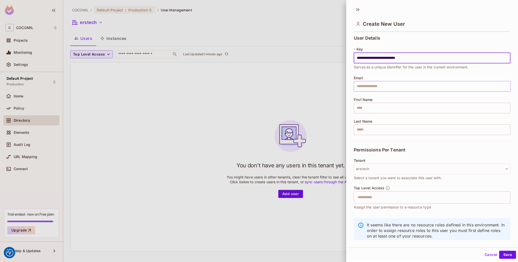
type input "**********"
click at [415, 87] on input "text" at bounding box center [432, 86] width 157 height 11
type input "**********"
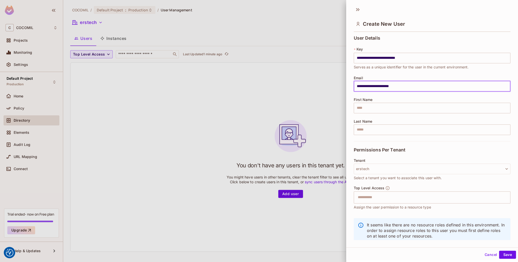
type input "**"
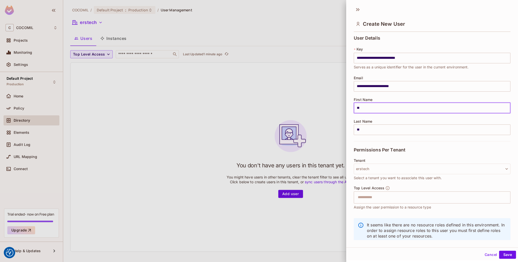
click at [385, 111] on input "**" at bounding box center [432, 108] width 157 height 11
type input "*"
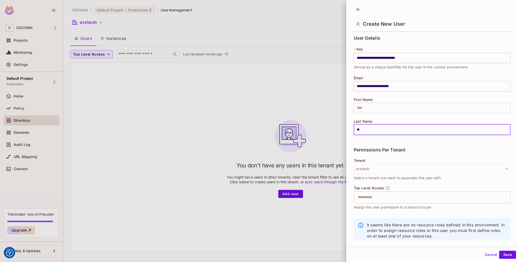
click at [377, 127] on input "**" at bounding box center [432, 130] width 157 height 11
type input "*"
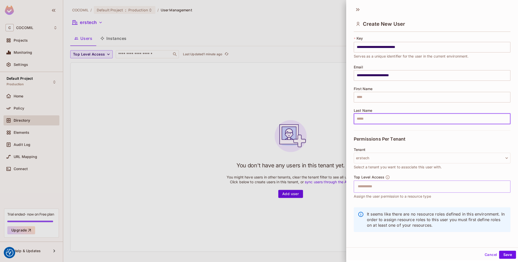
click at [441, 186] on input "text" at bounding box center [428, 187] width 146 height 10
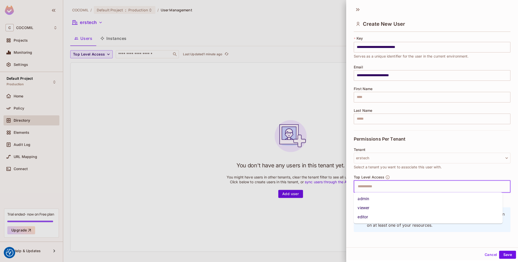
click at [440, 199] on li "admin" at bounding box center [428, 199] width 149 height 9
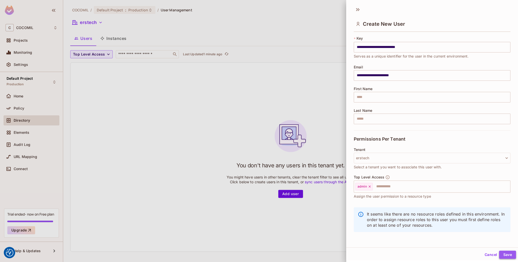
click at [503, 251] on button "Save" at bounding box center [507, 255] width 17 height 8
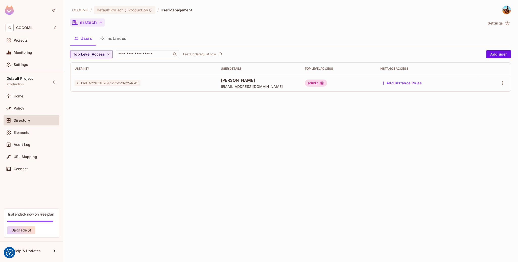
click at [95, 23] on button "erstech" at bounding box center [87, 22] width 34 height 8
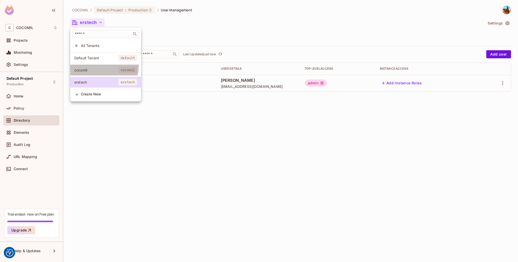
click at [98, 65] on li "cocomil cocomil" at bounding box center [105, 70] width 71 height 11
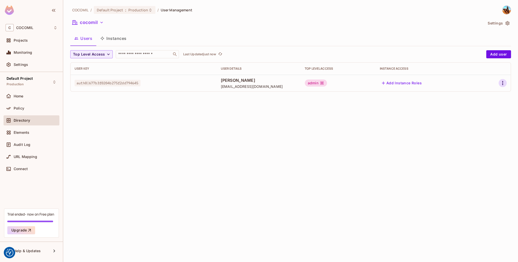
click at [505, 82] on icon "button" at bounding box center [503, 83] width 6 height 6
click at [489, 93] on li "Edit" at bounding box center [481, 94] width 45 height 11
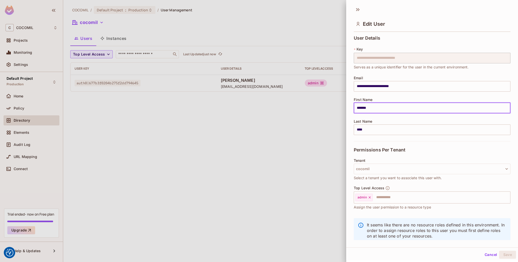
drag, startPoint x: 409, startPoint y: 111, endPoint x: 280, endPoint y: 93, distance: 130.3
click at [280, 93] on div "**********" at bounding box center [259, 131] width 518 height 262
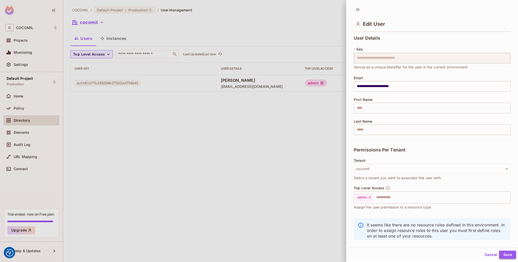
click at [508, 255] on button "Save" at bounding box center [507, 255] width 17 height 8
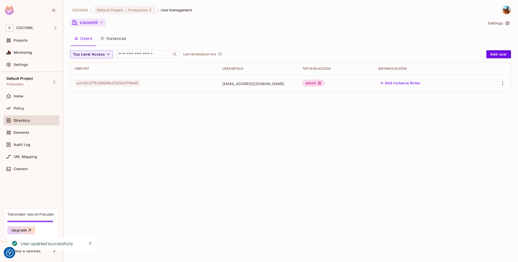
click at [88, 26] on button "cocomil" at bounding box center [87, 22] width 35 height 8
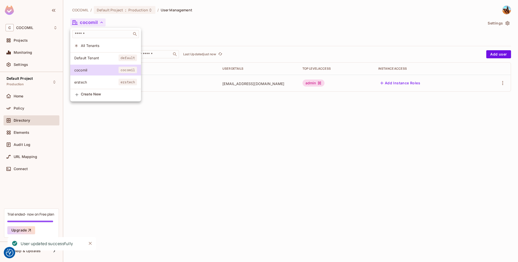
click at [96, 85] on li "erstech erstech" at bounding box center [105, 82] width 71 height 11
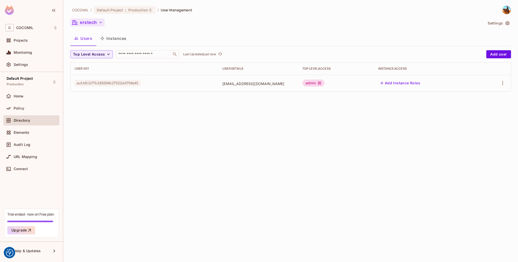
click at [95, 20] on button "erstech" at bounding box center [87, 22] width 34 height 8
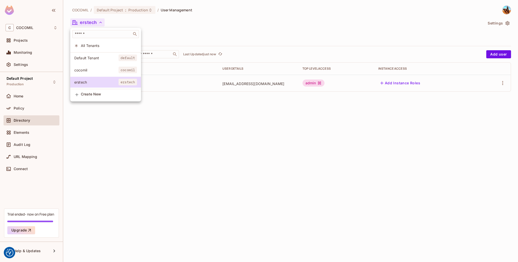
click at [97, 69] on span "cocomil" at bounding box center [96, 70] width 44 height 5
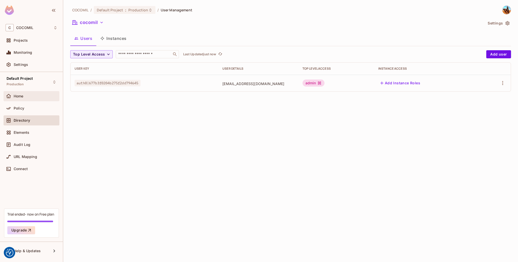
click at [46, 93] on div "Home" at bounding box center [32, 96] width 56 height 10
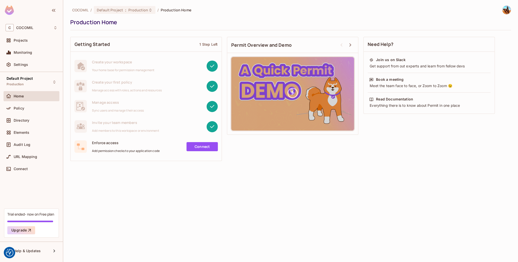
click at [208, 147] on link "Connect" at bounding box center [202, 146] width 31 height 9
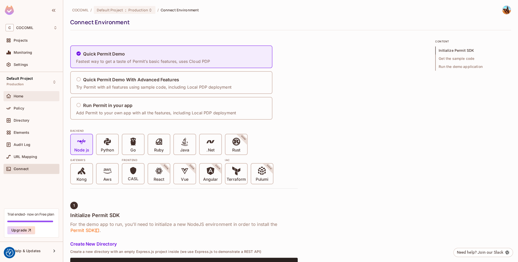
click at [35, 96] on div "Home" at bounding box center [36, 96] width 44 height 4
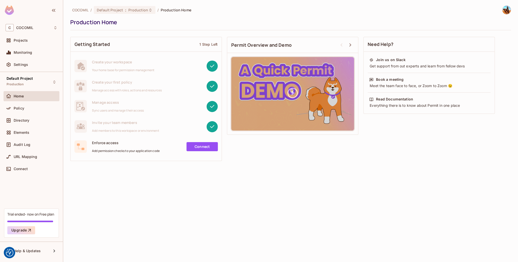
click at [200, 148] on link "Connect" at bounding box center [202, 146] width 31 height 9
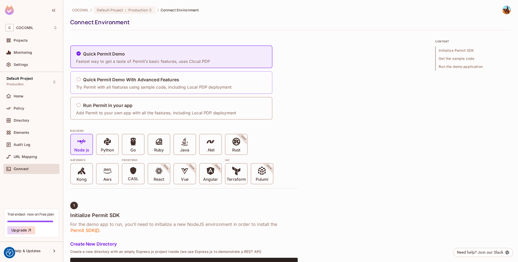
click at [166, 78] on h5 "Quick Permit Demo With Advanced Features" at bounding box center [131, 79] width 96 height 5
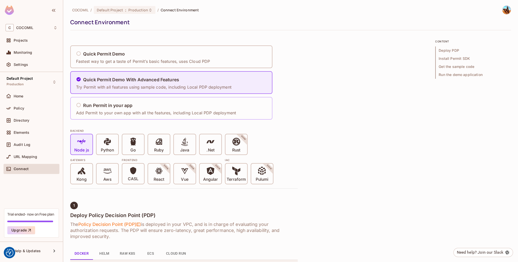
click at [169, 107] on div "Run Permit in your app" at bounding box center [156, 106] width 160 height 6
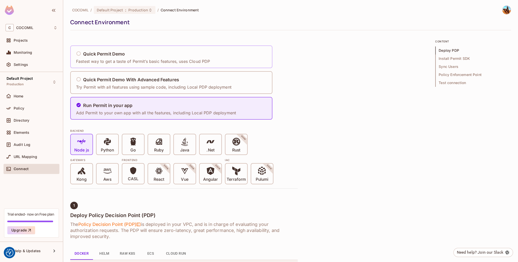
click at [135, 59] on p "Fastest way to get a taste of Permit’s basic features, uses Cloud PDP" at bounding box center [143, 62] width 134 height 6
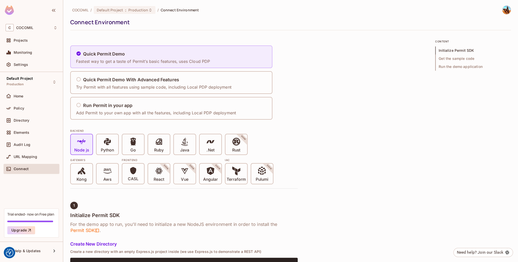
scroll to position [602, 0]
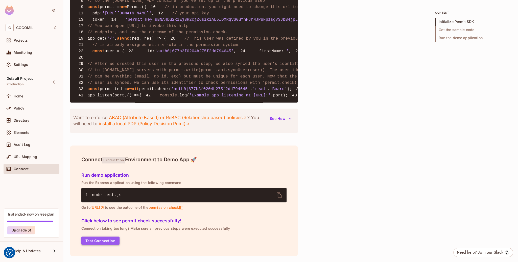
click at [115, 245] on button "Test Connection" at bounding box center [100, 241] width 38 height 8
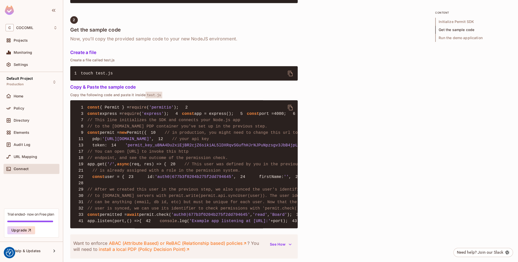
scroll to position [305, 0]
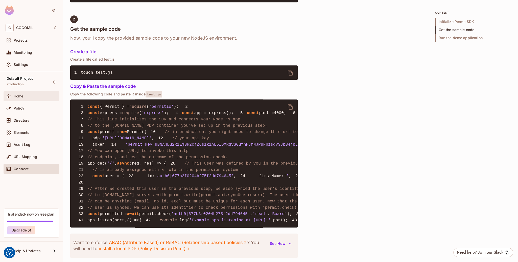
click at [37, 94] on div "Home" at bounding box center [32, 96] width 52 height 6
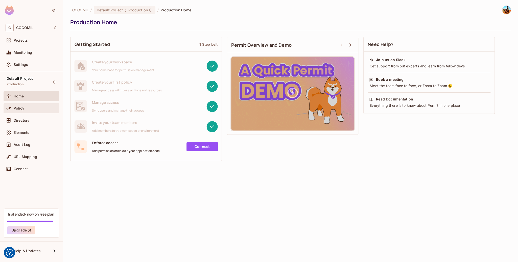
click at [26, 107] on div "Policy" at bounding box center [36, 108] width 44 height 4
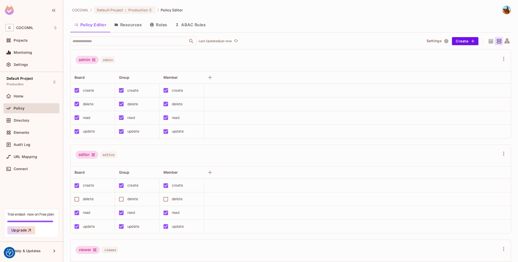
click at [160, 25] on button "Roles" at bounding box center [158, 24] width 25 height 13
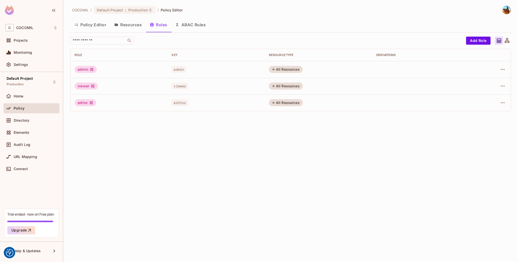
click at [135, 26] on button "Resources" at bounding box center [128, 24] width 36 height 13
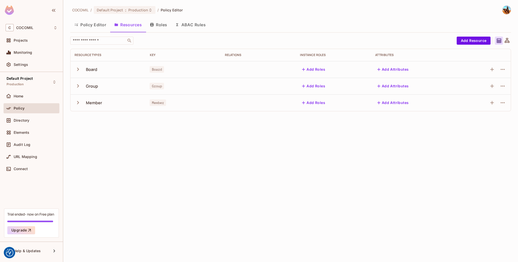
click at [156, 29] on button "Roles" at bounding box center [158, 24] width 25 height 13
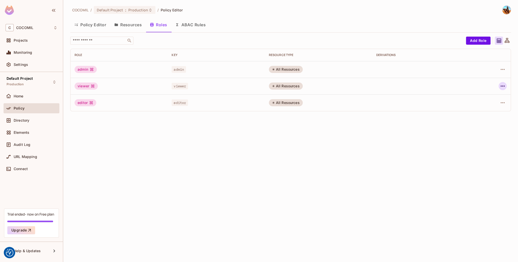
click at [505, 85] on icon "button" at bounding box center [503, 86] width 6 height 6
click at [485, 123] on span "Delete Role" at bounding box center [482, 120] width 23 height 8
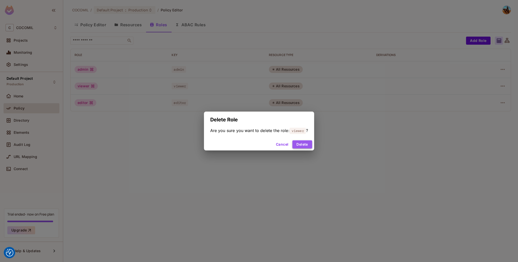
click at [306, 143] on button "Delete" at bounding box center [302, 145] width 19 height 8
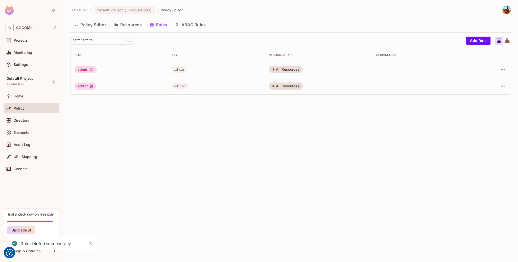
click at [502, 82] on td at bounding box center [490, 86] width 41 height 17
click at [503, 83] on icon "button" at bounding box center [503, 86] width 6 height 6
click at [475, 119] on div "Delete Role" at bounding box center [482, 120] width 19 height 5
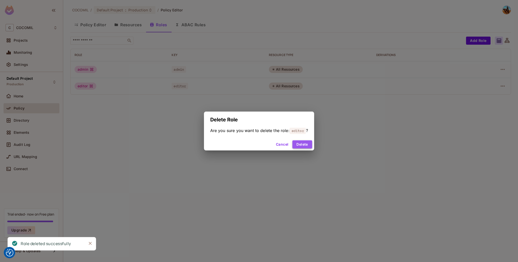
click at [298, 144] on button "Delete" at bounding box center [302, 145] width 19 height 8
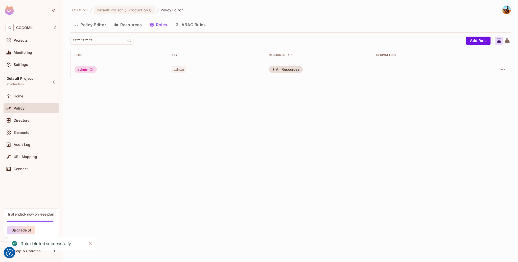
click at [198, 27] on button "ABAC Rules" at bounding box center [190, 24] width 39 height 13
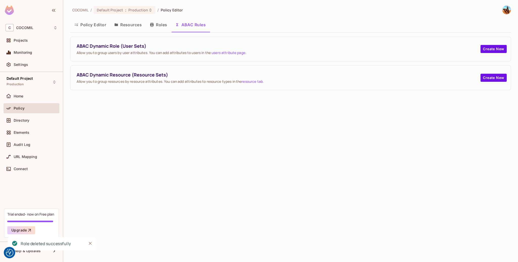
click at [142, 25] on button "Resources" at bounding box center [128, 24] width 36 height 13
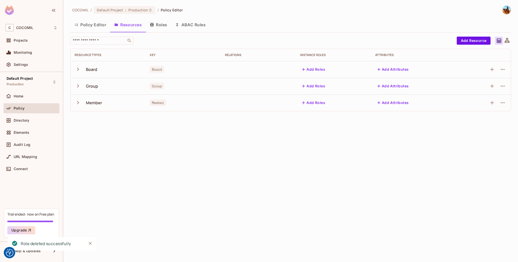
click at [198, 23] on button "ABAC Rules" at bounding box center [190, 24] width 39 height 13
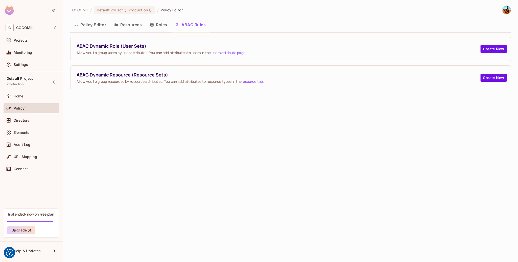
click at [167, 20] on button "Roles" at bounding box center [158, 24] width 25 height 13
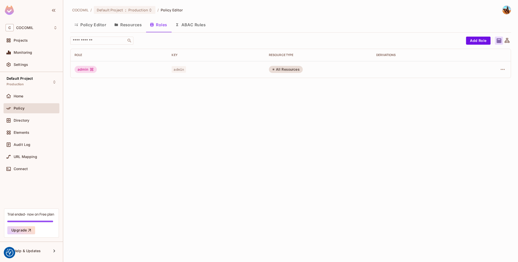
click at [128, 26] on button "Resources" at bounding box center [128, 24] width 36 height 13
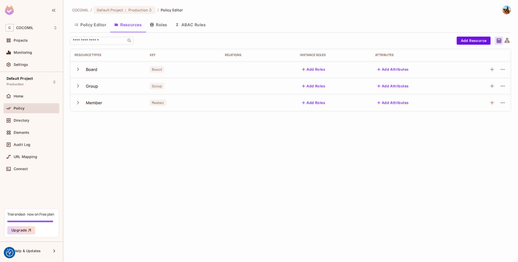
click at [94, 22] on button "Policy Editor" at bounding box center [90, 24] width 40 height 13
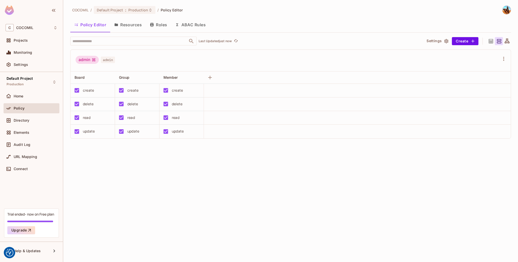
click at [157, 26] on button "Roles" at bounding box center [158, 24] width 25 height 13
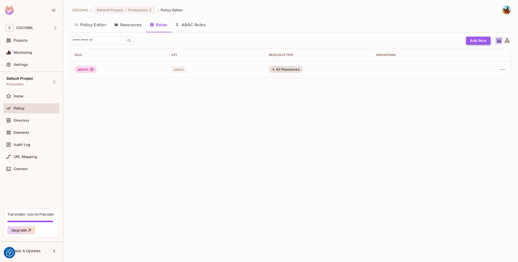
click at [478, 38] on button "Add Role" at bounding box center [478, 41] width 25 height 8
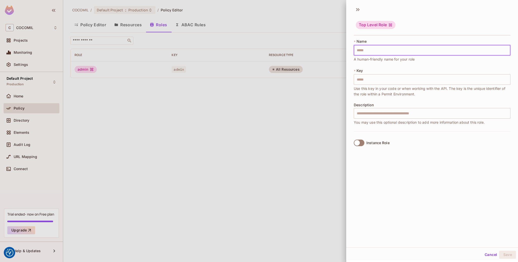
click at [419, 53] on input "text" at bounding box center [432, 50] width 157 height 11
type input "*"
type input "**"
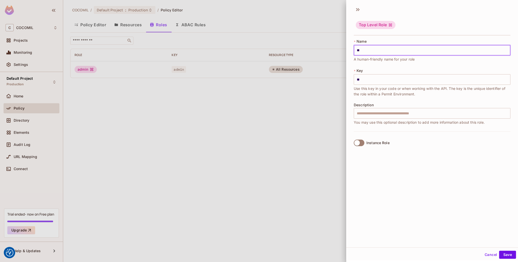
type input "***"
type input "****"
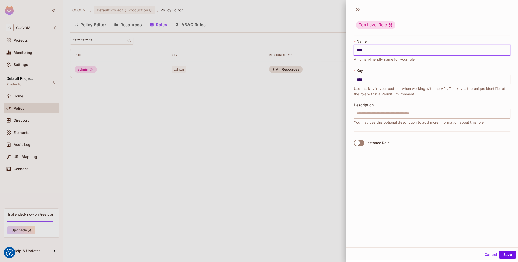
click at [463, 182] on div "Top Level Role * Name **** ​ A human-friendly name for your role * Key **** ​ U…" at bounding box center [432, 126] width 172 height 244
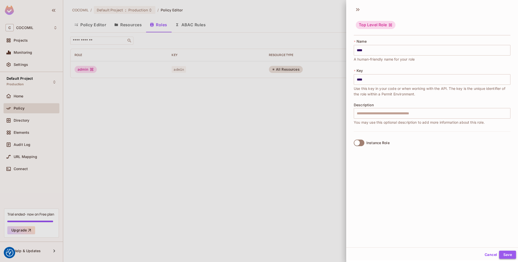
click at [503, 256] on button "Save" at bounding box center [507, 255] width 17 height 8
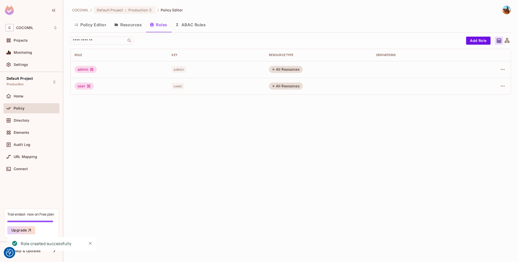
click at [125, 24] on button "Resources" at bounding box center [128, 24] width 36 height 13
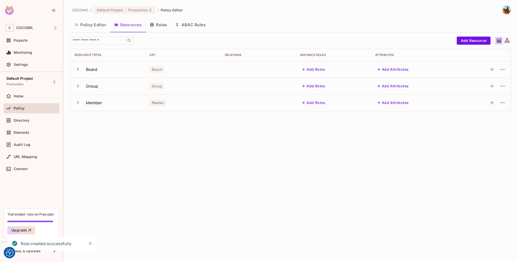
click at [101, 24] on button "Policy Editor" at bounding box center [90, 24] width 40 height 13
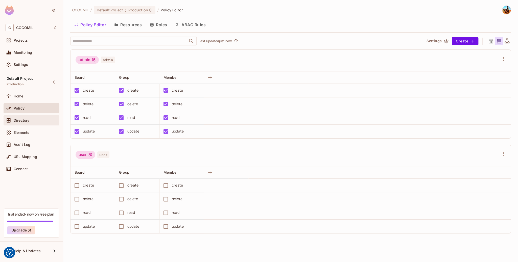
click at [30, 119] on div "Directory" at bounding box center [36, 121] width 44 height 4
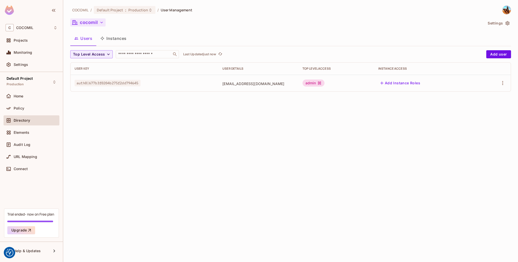
click at [96, 26] on button "cocomil" at bounding box center [87, 22] width 35 height 8
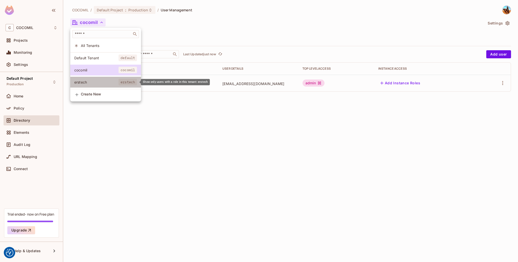
click at [107, 82] on span "erstech" at bounding box center [96, 82] width 44 height 5
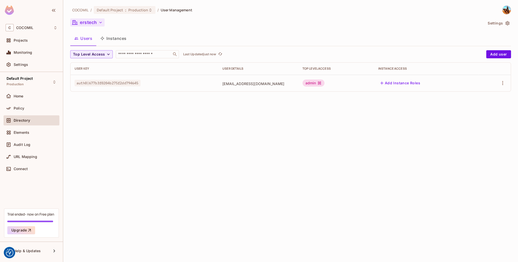
click at [89, 24] on button "erstech" at bounding box center [87, 22] width 34 height 8
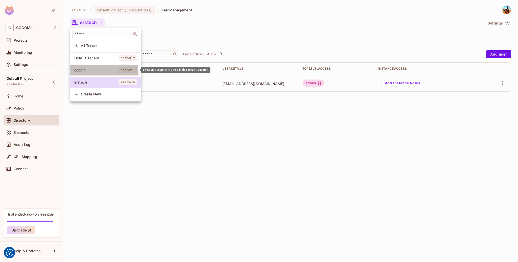
click at [97, 74] on li "cocomil cocomil" at bounding box center [105, 70] width 71 height 11
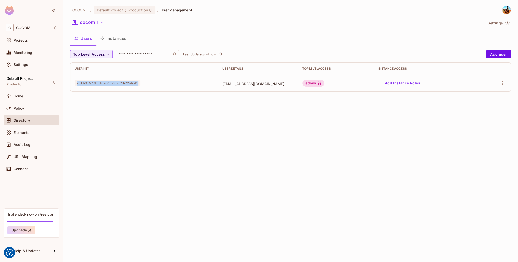
drag, startPoint x: 73, startPoint y: 82, endPoint x: 148, endPoint y: 81, distance: 75.6
click at [148, 81] on td "auth0|677b3f0204b275f2dd794645" at bounding box center [145, 83] width 148 height 17
copy span "auth0|677b3f0204b275f2dd794645"
click at [503, 83] on icon "button" at bounding box center [502, 83] width 1 height 4
click at [473, 119] on div "Delete User" at bounding box center [483, 117] width 20 height 5
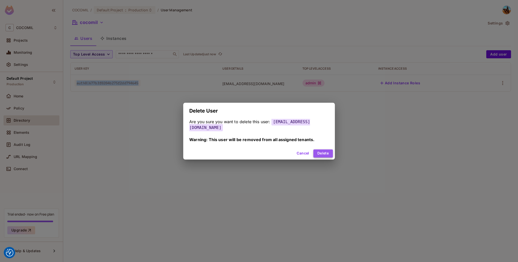
click at [326, 152] on button "Delete" at bounding box center [323, 154] width 19 height 8
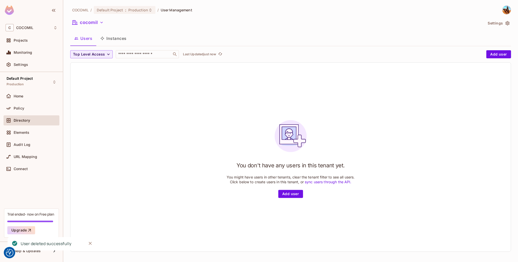
click at [92, 18] on div "COCOMIL / Default Project : Production / User Management cocomil Settings Users…" at bounding box center [290, 131] width 441 height 251
click at [92, 25] on button "cocomil" at bounding box center [87, 22] width 35 height 8
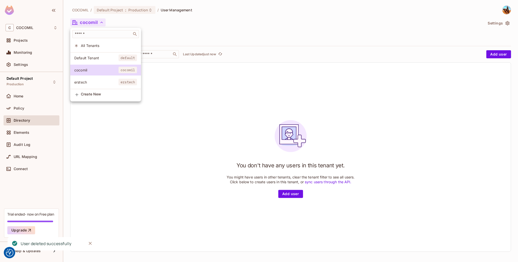
click at [101, 84] on span "erstech" at bounding box center [96, 82] width 44 height 5
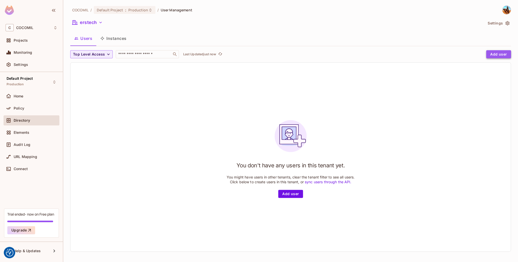
click at [497, 54] on button "Add user" at bounding box center [498, 54] width 25 height 8
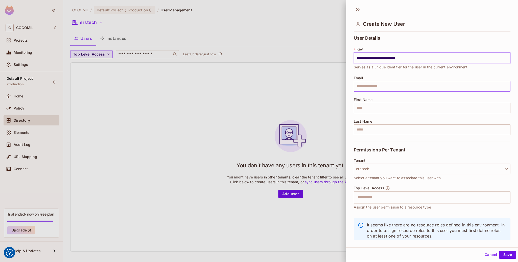
type input "**********"
click at [397, 88] on input "text" at bounding box center [432, 86] width 157 height 11
type input "**********"
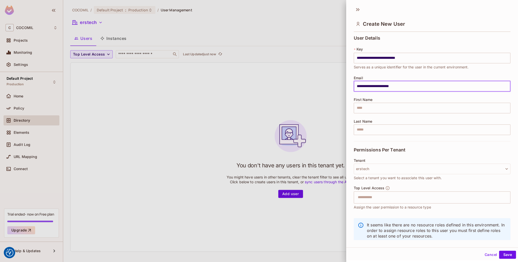
type input "**"
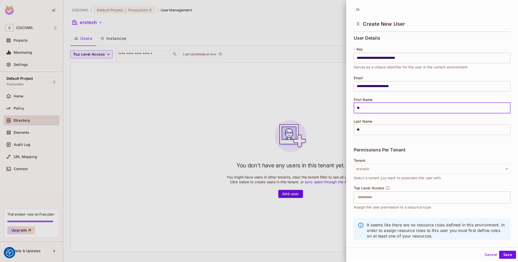
click at [378, 108] on input "**" at bounding box center [432, 108] width 157 height 11
click at [453, 206] on div "Top Level Access ​ Assign the user permission to a resource type" at bounding box center [432, 198] width 157 height 24
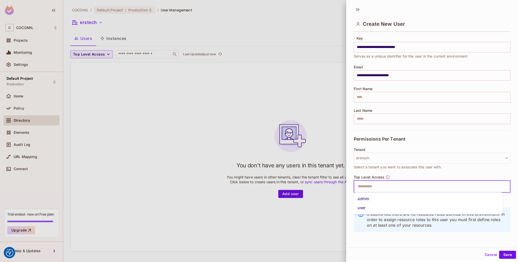
click at [442, 185] on input "text" at bounding box center [428, 187] width 146 height 10
click at [434, 199] on li "admin" at bounding box center [428, 199] width 149 height 9
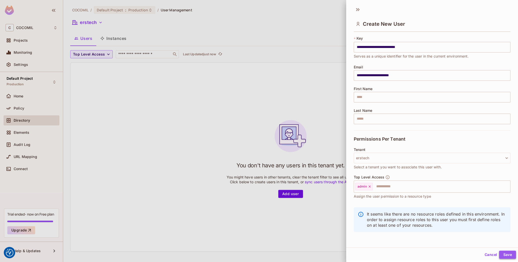
click at [503, 255] on button "Save" at bounding box center [507, 255] width 17 height 8
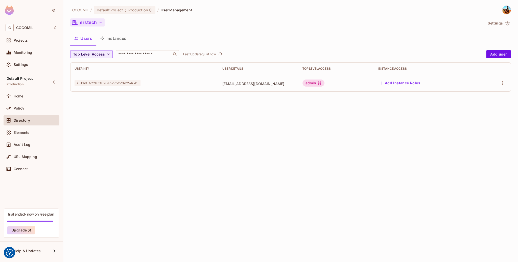
click at [84, 26] on button "erstech" at bounding box center [87, 22] width 34 height 8
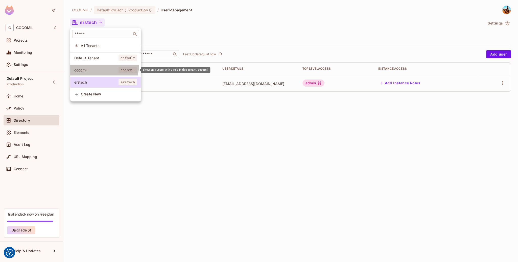
click at [100, 65] on li "cocomil cocomil" at bounding box center [105, 70] width 71 height 11
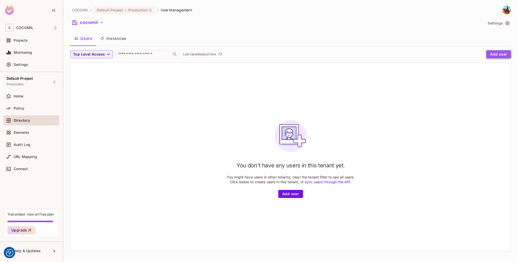
click at [503, 52] on button "Add user" at bounding box center [498, 54] width 25 height 8
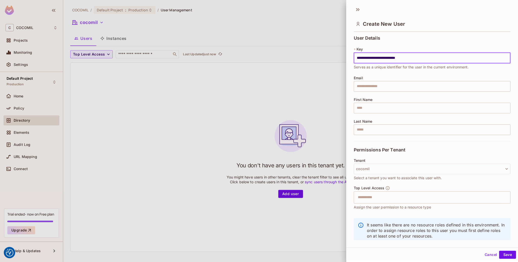
type input "**********"
click at [462, 92] on div "**********" at bounding box center [432, 89] width 157 height 106
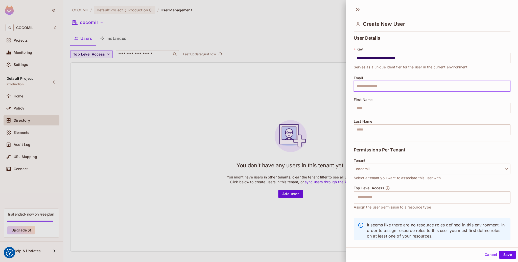
click at [474, 85] on input "text" at bounding box center [432, 86] width 157 height 11
type input "**********"
type input "**"
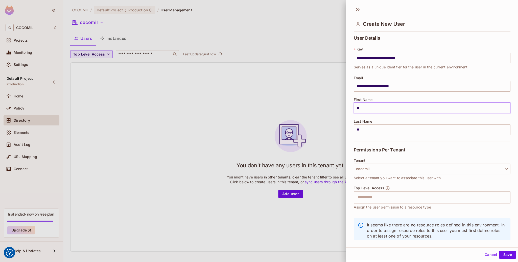
click at [403, 105] on input "**" at bounding box center [432, 108] width 157 height 11
type input "*"
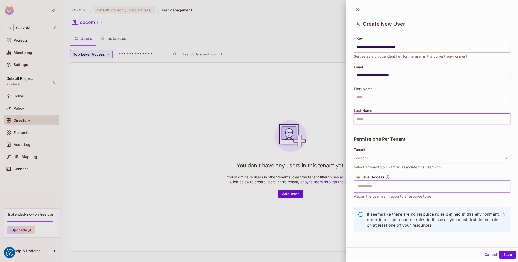
scroll to position [1, 0]
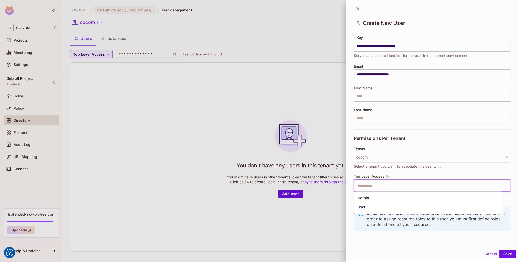
click at [411, 182] on input "text" at bounding box center [428, 186] width 146 height 10
click at [411, 199] on li "admin" at bounding box center [428, 198] width 149 height 9
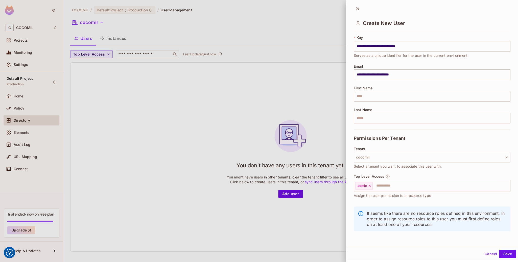
click at [501, 259] on div "Cancel Save" at bounding box center [432, 254] width 172 height 12
click at [503, 257] on button "Save" at bounding box center [507, 254] width 17 height 8
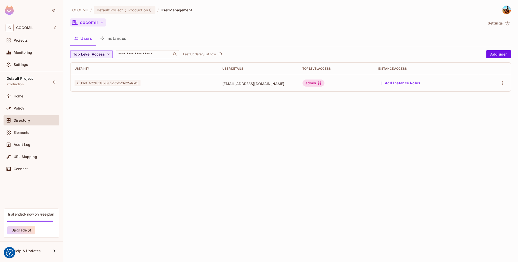
click at [91, 26] on button "cocomil" at bounding box center [87, 22] width 35 height 8
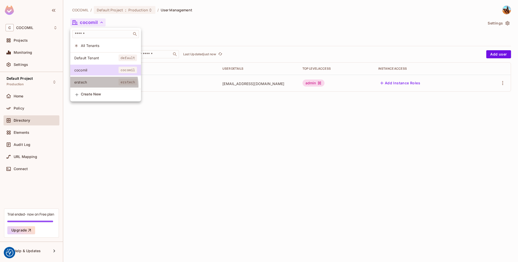
click at [99, 85] on li "erstech erstech" at bounding box center [105, 82] width 71 height 11
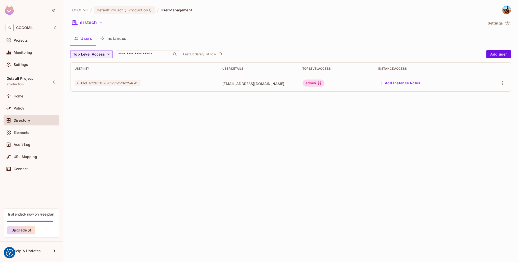
click at [128, 81] on span "auth0|677b3f0204b275f2dd794645" at bounding box center [108, 83] width 66 height 7
click at [501, 78] on td at bounding box center [495, 83] width 32 height 17
click at [501, 80] on button "button" at bounding box center [503, 83] width 8 height 8
click at [500, 96] on li "Edit" at bounding box center [481, 94] width 45 height 11
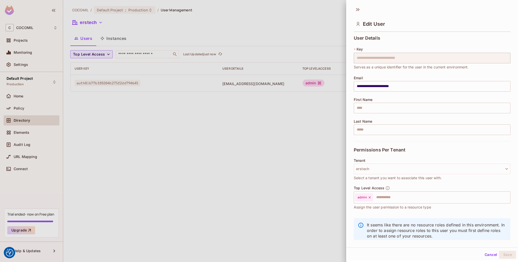
scroll to position [11, 0]
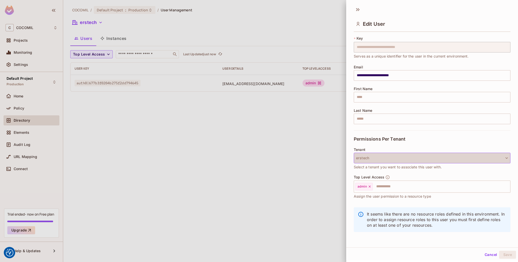
click at [450, 158] on button "erstech" at bounding box center [432, 158] width 157 height 11
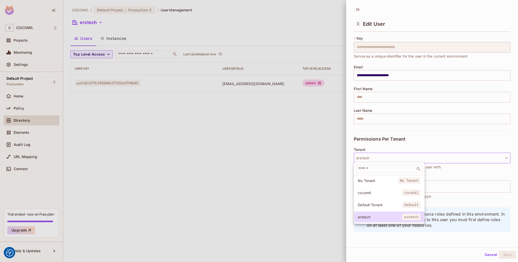
click at [450, 158] on div at bounding box center [259, 131] width 518 height 262
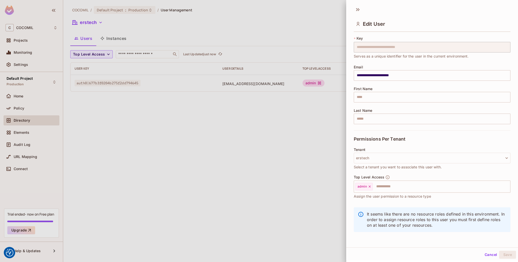
click at [483, 252] on button "Cancel" at bounding box center [491, 255] width 16 height 8
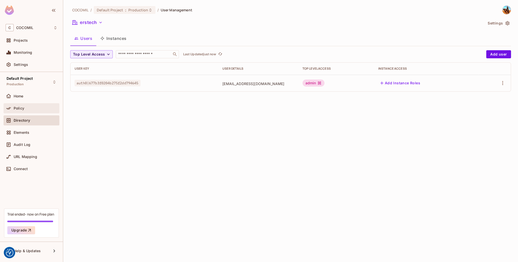
click at [41, 109] on div "Policy" at bounding box center [36, 108] width 44 height 4
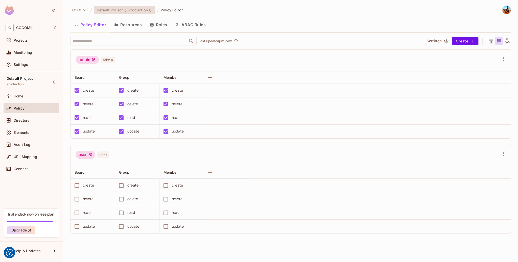
click at [117, 10] on span "Default Project" at bounding box center [110, 10] width 26 height 5
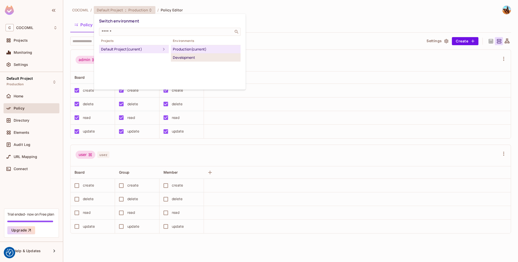
click at [182, 55] on div "Development" at bounding box center [206, 58] width 66 height 6
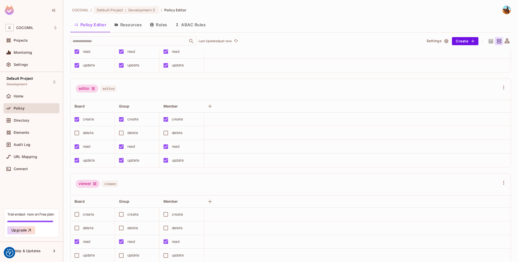
scroll to position [67, 0]
click at [159, 27] on button "Roles" at bounding box center [158, 24] width 25 height 13
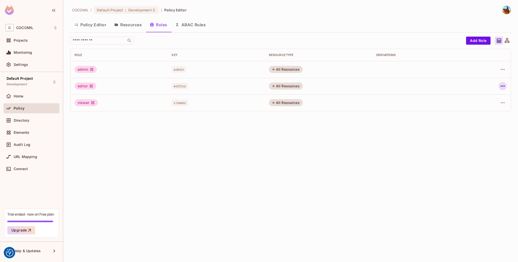
click at [500, 84] on icon "button" at bounding box center [503, 86] width 6 height 6
click at [481, 117] on span "Delete Role" at bounding box center [482, 120] width 23 height 8
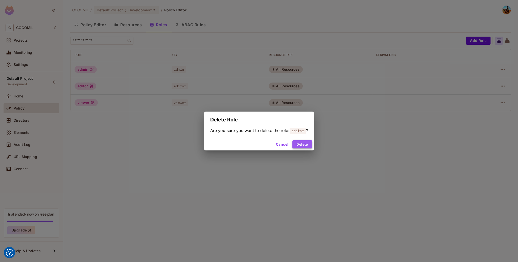
click at [297, 141] on button "Delete" at bounding box center [302, 145] width 19 height 8
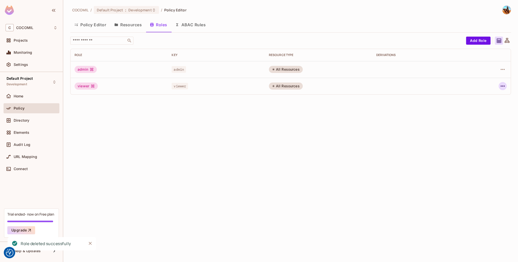
click at [499, 85] on button "button" at bounding box center [503, 86] width 8 height 8
click at [488, 120] on div "Delete Role" at bounding box center [482, 120] width 19 height 5
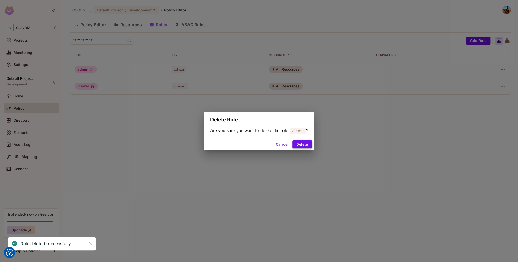
click at [308, 141] on button "Delete" at bounding box center [302, 145] width 19 height 8
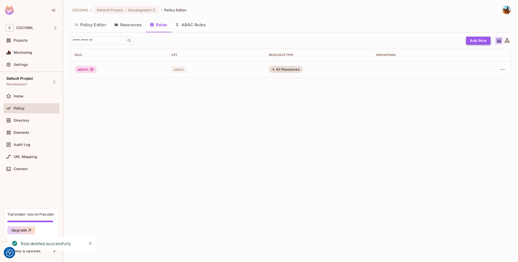
click at [479, 37] on button "Add Role" at bounding box center [478, 41] width 25 height 8
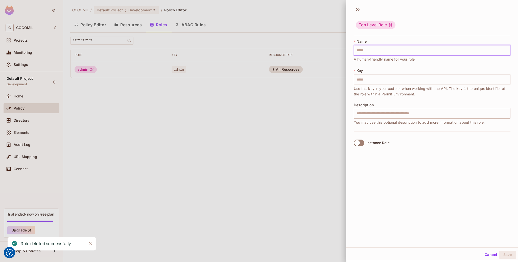
click at [415, 47] on input "text" at bounding box center [432, 50] width 157 height 11
type input "*"
type input "**"
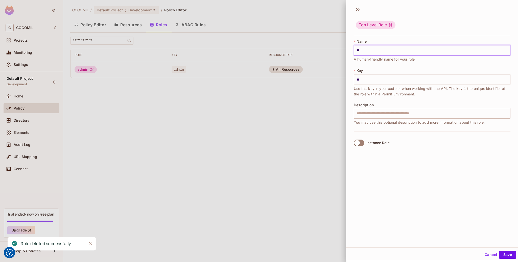
type input "***"
type input "****"
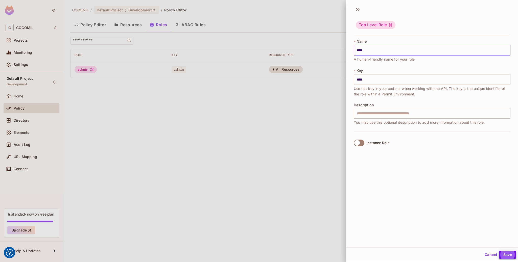
click at [499, 251] on button "Save" at bounding box center [507, 255] width 17 height 8
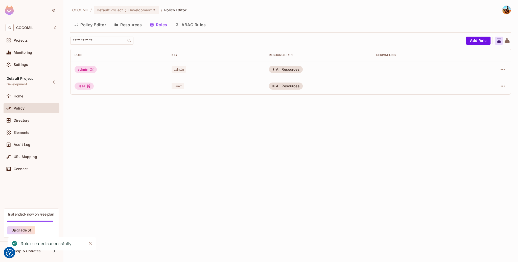
click at [193, 28] on button "ABAC Rules" at bounding box center [190, 24] width 39 height 13
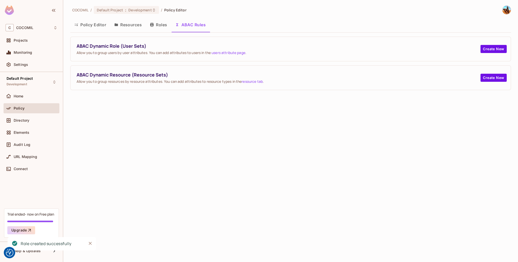
click at [139, 21] on button "Resources" at bounding box center [128, 24] width 36 height 13
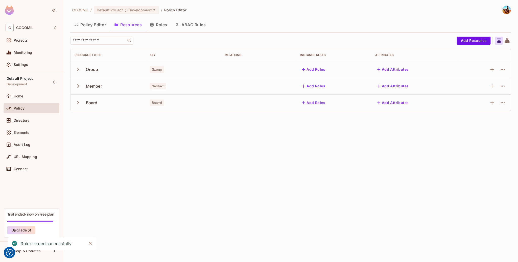
click at [101, 20] on button "Policy Editor" at bounding box center [90, 24] width 40 height 13
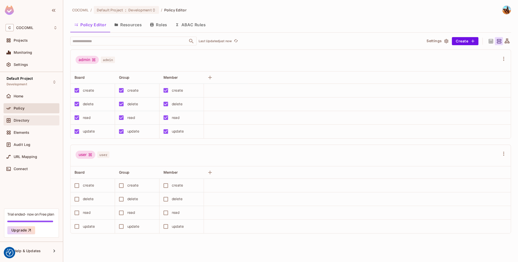
click at [46, 121] on div "Directory" at bounding box center [36, 121] width 44 height 4
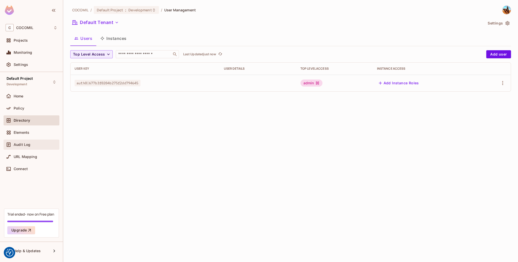
click at [44, 140] on div "Audit Log" at bounding box center [32, 145] width 56 height 10
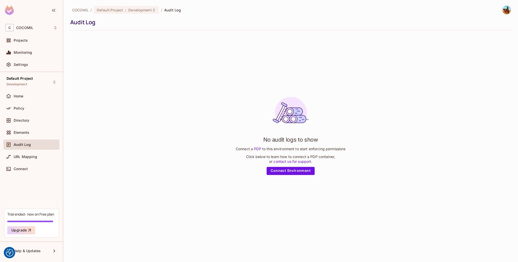
click at [44, 163] on div "URL Mapping" at bounding box center [32, 158] width 56 height 12
click at [39, 158] on div "URL Mapping" at bounding box center [36, 157] width 44 height 4
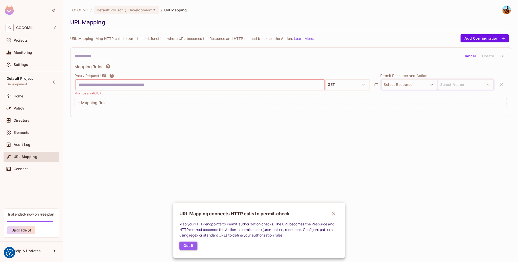
click at [186, 248] on button "Got it" at bounding box center [189, 246] width 18 height 8
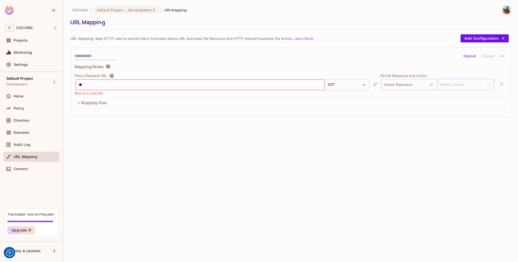
type input "*"
paste input "**********"
type input "**********"
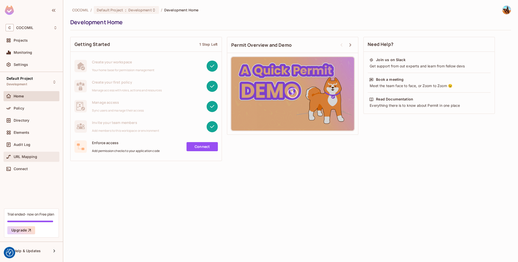
click at [32, 161] on div "URL Mapping" at bounding box center [32, 157] width 56 height 10
click at [24, 144] on span "Audit Log" at bounding box center [22, 145] width 17 height 4
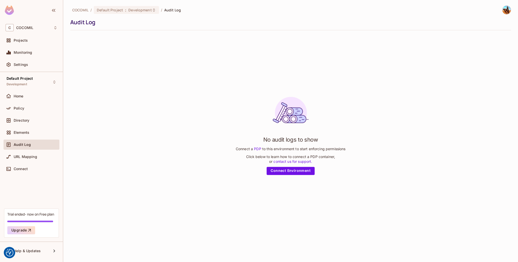
click at [37, 150] on div "Audit Log" at bounding box center [32, 146] width 56 height 12
click at [40, 155] on div "URL Mapping" at bounding box center [36, 157] width 44 height 4
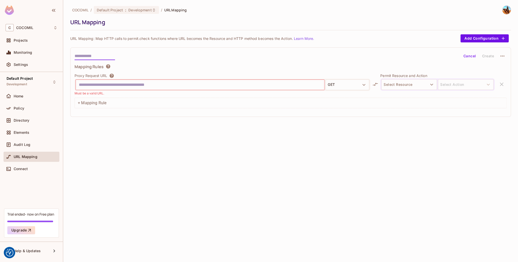
click at [100, 60] on input "text" at bounding box center [95, 56] width 40 height 8
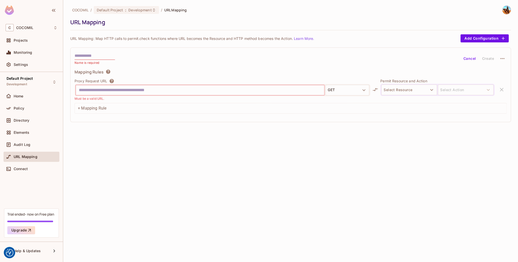
click at [145, 51] on div "Name is required Cancel Create Mapping Rules Proxy Request URL GET Must be a va…" at bounding box center [290, 85] width 441 height 75
click at [106, 57] on input "text" at bounding box center [95, 56] width 40 height 8
click at [150, 51] on div "Name is required Cancel Create Mapping Rules Proxy Request URL GET Must be a va…" at bounding box center [290, 85] width 441 height 75
click at [429, 94] on button "Select Resource" at bounding box center [410, 90] width 56 height 11
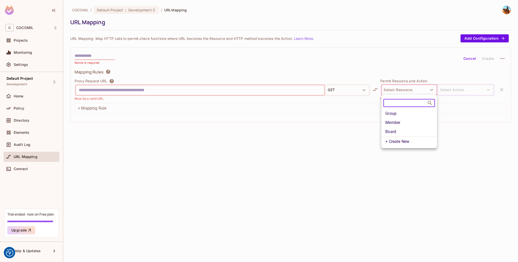
click at [357, 93] on div at bounding box center [259, 131] width 518 height 262
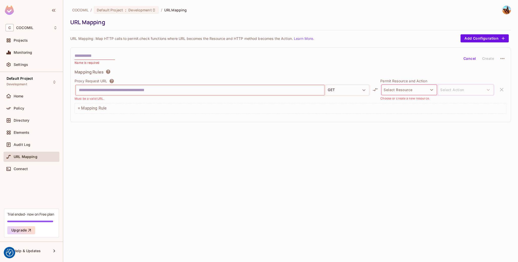
click at [357, 93] on body "We use cookies to enhance your browsing experience, serve personalized ads or c…" at bounding box center [259, 131] width 518 height 262
click at [357, 93] on button "GET" at bounding box center [348, 90] width 44 height 11
click at [357, 93] on div at bounding box center [259, 131] width 518 height 262
click at [104, 50] on div "Name is required Cancel Create Mapping Rules Proxy Request URL GET Must be a va…" at bounding box center [290, 85] width 441 height 75
click at [102, 56] on input "text" at bounding box center [95, 56] width 40 height 8
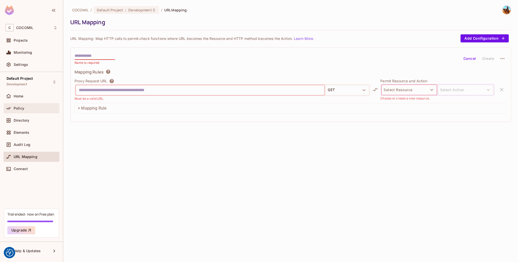
click at [31, 105] on div "Policy" at bounding box center [32, 108] width 52 height 6
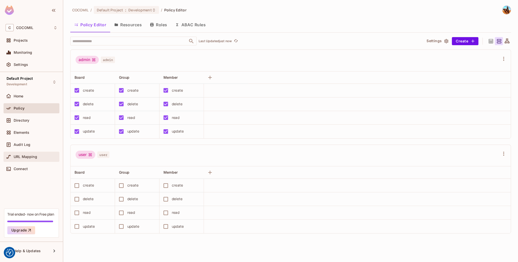
click at [36, 157] on span "URL Mapping" at bounding box center [26, 157] width 24 height 4
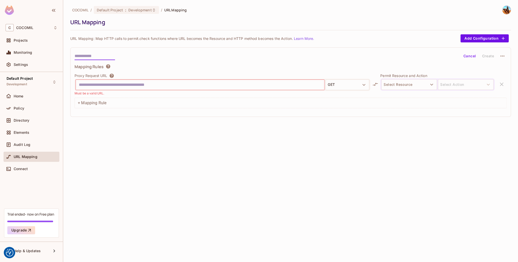
click at [86, 59] on input "text" at bounding box center [95, 56] width 40 height 8
type input "*"
type input "****"
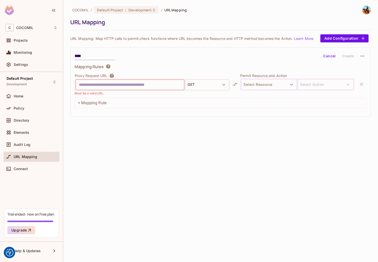
click at [127, 82] on input "text" at bounding box center [130, 85] width 102 height 8
paste input "**********"
type input "**********"
paste input "**********"
type input "**********"
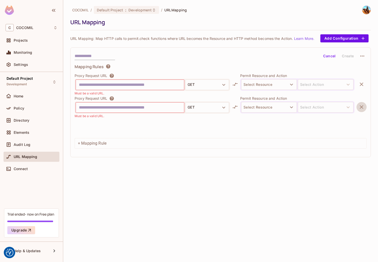
click at [362, 107] on icon "button" at bounding box center [362, 107] width 4 height 4
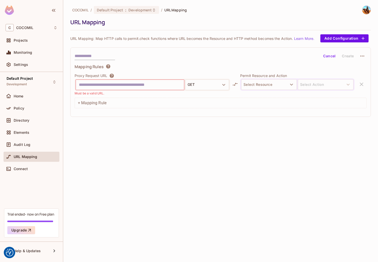
click at [172, 85] on input "text" at bounding box center [130, 85] width 102 height 8
paste input "**********"
type input "**********"
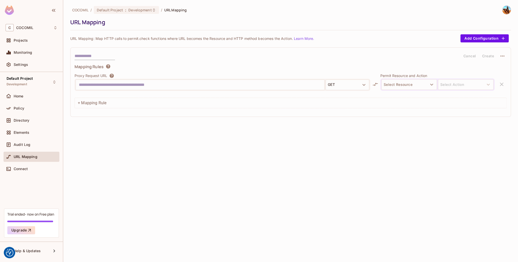
type input "*"
type input "**********"
paste input "**********"
type input "**********"
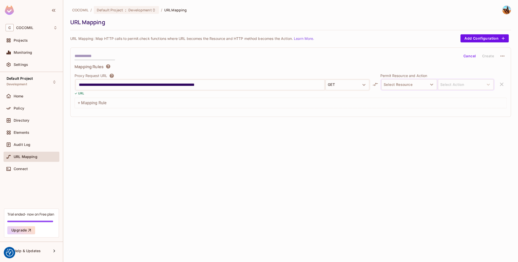
click at [242, 131] on div "**********" at bounding box center [290, 131] width 455 height 262
click at [345, 86] on button "GET" at bounding box center [348, 85] width 44 height 11
click at [345, 86] on div at bounding box center [259, 131] width 518 height 262
click at [398, 87] on button "Select Resource" at bounding box center [410, 84] width 56 height 11
click at [410, 127] on li "Board" at bounding box center [410, 126] width 56 height 9
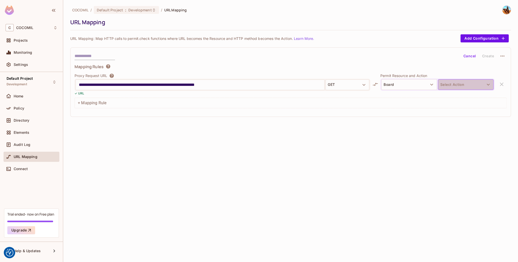
click at [453, 84] on button "Select Action" at bounding box center [466, 84] width 56 height 11
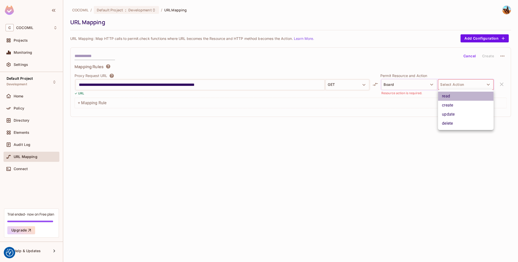
click at [453, 95] on li "read" at bounding box center [466, 96] width 56 height 9
click at [455, 161] on div "**********" at bounding box center [290, 131] width 455 height 262
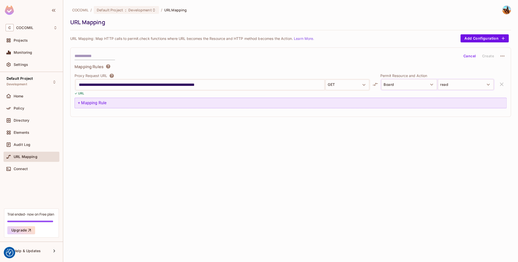
click at [363, 101] on div "+ Mapping Rule" at bounding box center [291, 103] width 432 height 11
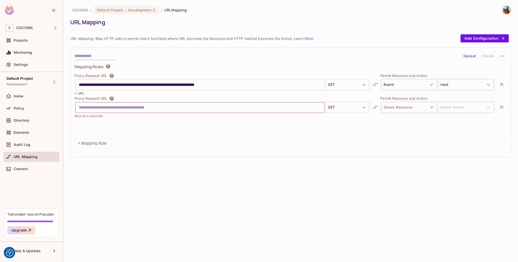
click at [232, 89] on div "**********" at bounding box center [200, 85] width 249 height 10
click at [240, 85] on input "**********" at bounding box center [200, 85] width 242 height 8
click at [266, 107] on input "text" at bounding box center [200, 108] width 242 height 8
paste input "**********"
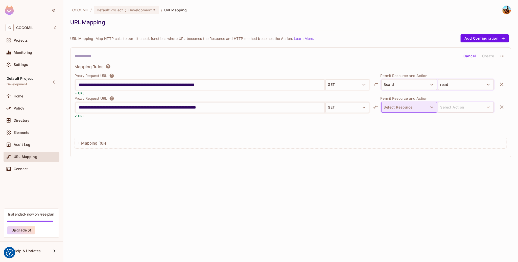
type input "**********"
click at [415, 109] on button "Select Resource" at bounding box center [410, 107] width 56 height 11
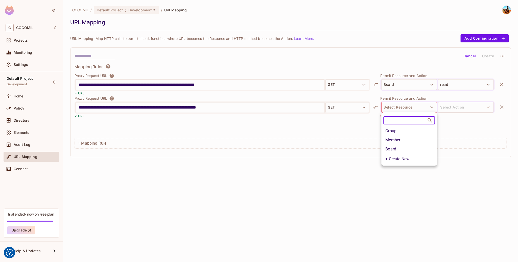
click at [414, 142] on li "Member" at bounding box center [410, 140] width 56 height 9
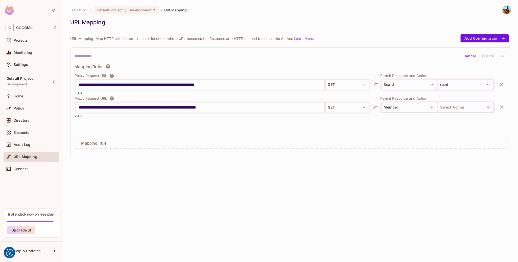
click at [476, 101] on div "Permit Resource and Action Member Select Action" at bounding box center [438, 107] width 114 height 22
click at [479, 108] on button "Select Action" at bounding box center [466, 107] width 56 height 11
click at [477, 115] on li "read" at bounding box center [466, 119] width 56 height 9
click at [458, 84] on button "read" at bounding box center [466, 84] width 56 height 11
click at [394, 173] on div at bounding box center [259, 131] width 518 height 262
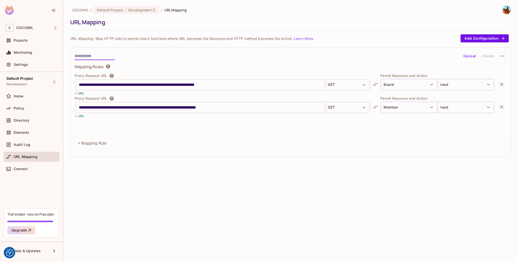
click at [99, 54] on input "text" at bounding box center [95, 56] width 40 height 8
type input "****"
click at [484, 57] on button "Create" at bounding box center [488, 56] width 16 height 8
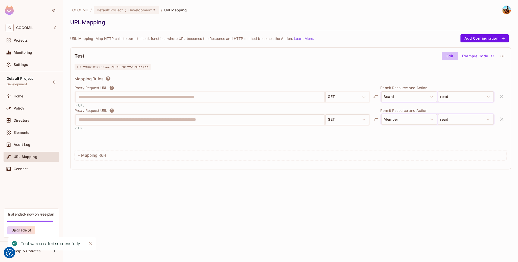
click at [451, 57] on button "Edit" at bounding box center [450, 56] width 16 height 8
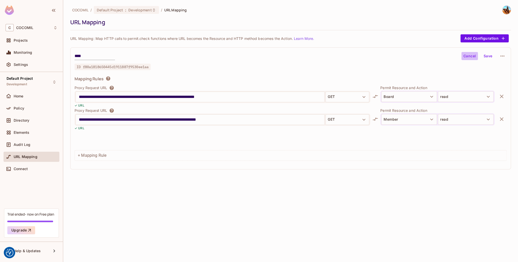
click at [467, 57] on button "Cancel" at bounding box center [470, 56] width 16 height 8
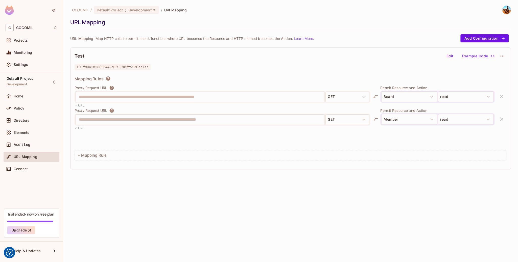
click at [487, 55] on button "Example Code" at bounding box center [478, 56] width 36 height 8
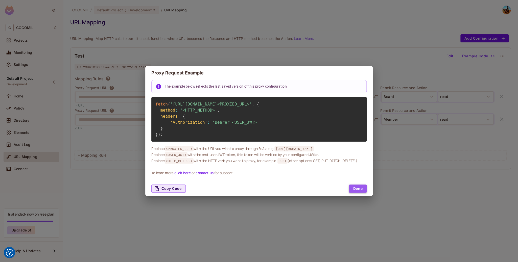
click at [359, 192] on button "Done" at bounding box center [358, 189] width 18 height 8
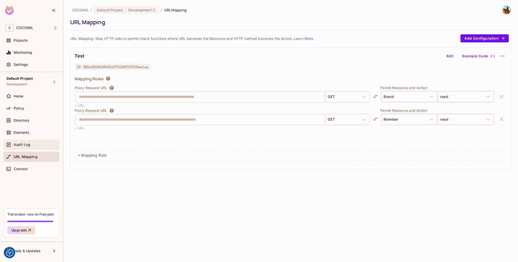
click at [32, 145] on div "Audit Log" at bounding box center [36, 145] width 44 height 4
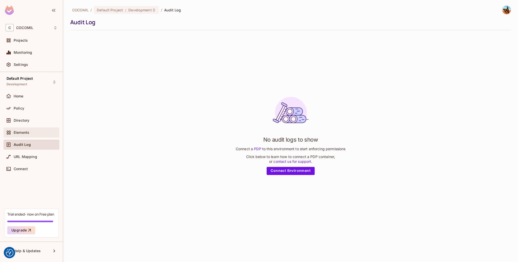
click at [27, 132] on span "Elements" at bounding box center [22, 133] width 16 height 4
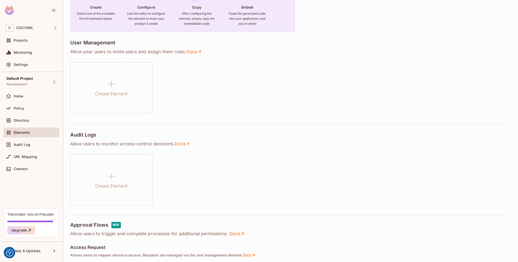
scroll to position [72, 0]
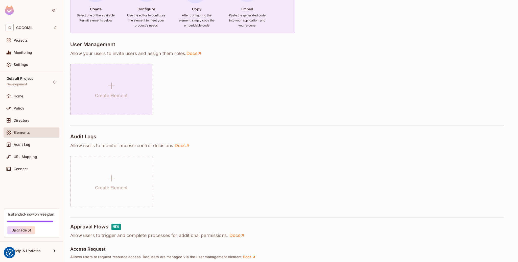
click at [121, 91] on div "Create Element" at bounding box center [111, 89] width 82 height 51
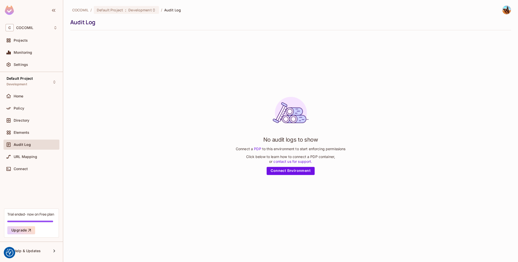
click at [30, 127] on div "Directory" at bounding box center [32, 122] width 56 height 12
click at [30, 130] on div "Elements" at bounding box center [32, 133] width 52 height 6
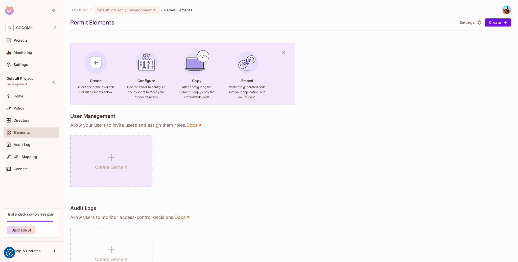
click at [95, 138] on div "Create Element" at bounding box center [111, 161] width 82 height 51
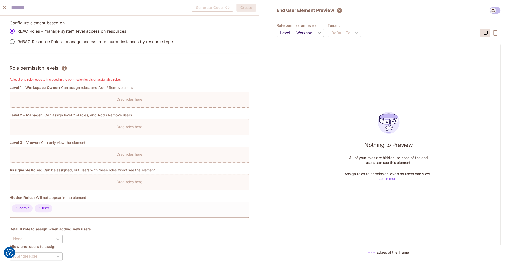
click at [148, 96] on div "Drag roles here" at bounding box center [129, 98] width 239 height 7
click at [308, 32] on body "We use cookies to enhance your browsing experience, serve personalized ads or c…" at bounding box center [259, 131] width 518 height 262
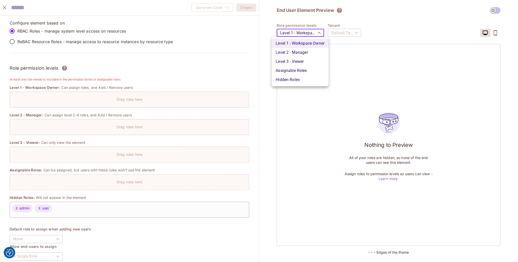
click at [366, 32] on div at bounding box center [259, 131] width 518 height 262
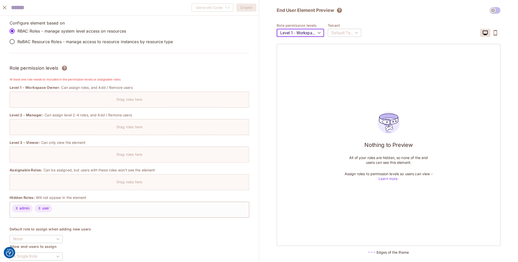
click at [352, 32] on div "Default Tenant" at bounding box center [344, 33] width 33 height 14
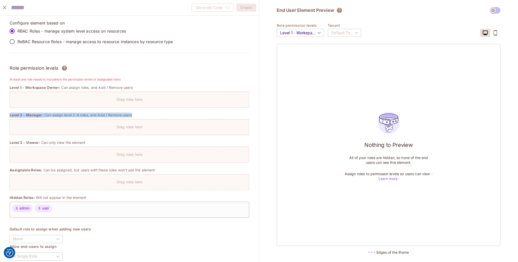
drag, startPoint x: 126, startPoint y: 120, endPoint x: 105, endPoint y: 96, distance: 32.4
click at [105, 96] on div "Drag roles here" at bounding box center [129, 98] width 239 height 7
click at [57, 44] on p "ReBAC Resource Roles - manage access to resource instances by resource type" at bounding box center [94, 42] width 155 height 6
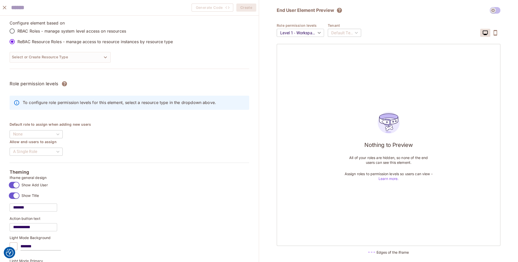
click at [53, 30] on p "RBAC Roles - manage system level access on resources" at bounding box center [71, 31] width 109 height 6
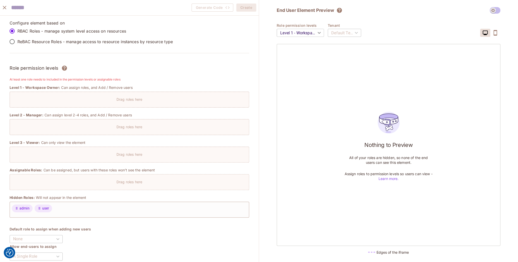
click at [129, 96] on div "Drag roles here" at bounding box center [129, 98] width 239 height 7
click at [129, 96] on body "We use cookies to enhance your browsing experience, serve personalized ads or c…" at bounding box center [259, 131] width 518 height 262
click at [126, 90] on div at bounding box center [126, 90] width 0 height 0
click at [135, 99] on p "Drag roles here" at bounding box center [130, 99] width 26 height 5
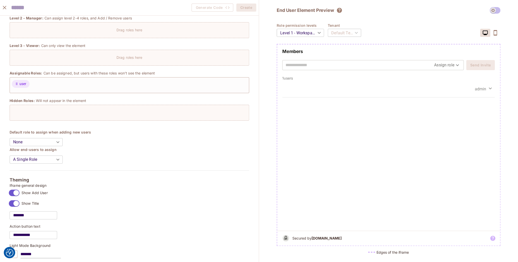
scroll to position [91, 0]
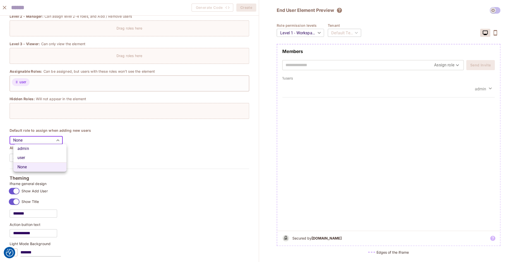
click at [59, 141] on body "We use cookies to enhance your browsing experience, serve personalized ads or c…" at bounding box center [259, 131] width 518 height 262
click at [59, 141] on div at bounding box center [259, 131] width 518 height 262
click at [59, 141] on body "We use cookies to enhance your browsing experience, serve personalized ads or c…" at bounding box center [259, 131] width 518 height 262
click at [108, 147] on div at bounding box center [259, 131] width 518 height 262
click at [47, 142] on body "We use cookies to enhance your browsing experience, serve personalized ads or c…" at bounding box center [259, 131] width 518 height 262
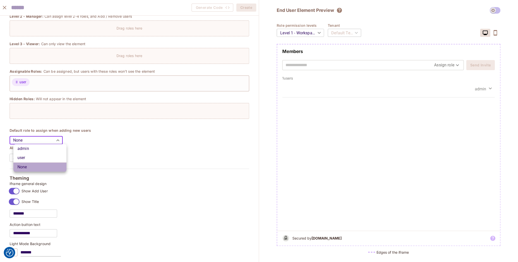
click at [44, 163] on li "None" at bounding box center [39, 167] width 53 height 9
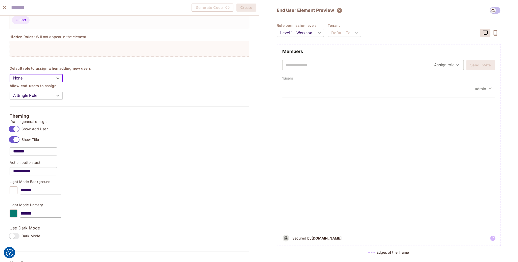
scroll to position [155, 0]
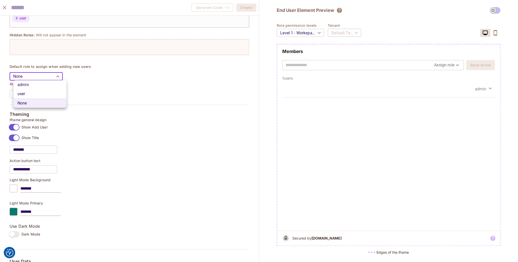
click at [54, 80] on body "We use cookies to enhance your browsing experience, serve personalized ads or c…" at bounding box center [259, 131] width 518 height 262
click at [53, 92] on li "user" at bounding box center [39, 94] width 53 height 9
type input "****"
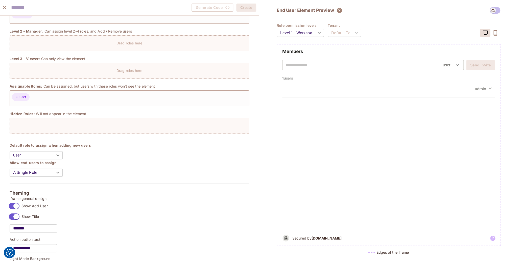
scroll to position [299, 0]
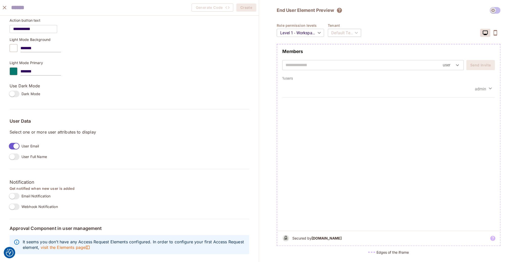
click at [349, 61] on input "text" at bounding box center [364, 65] width 157 height 8
click at [402, 78] on p "1 users" at bounding box center [388, 78] width 213 height 5
click at [306, 35] on body "We use cookies to enhance your browsing experience, serve personalized ads or c…" at bounding box center [259, 131] width 518 height 262
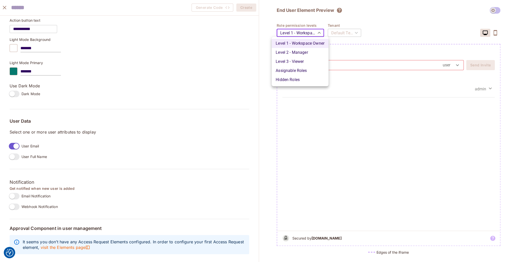
click at [306, 35] on div at bounding box center [259, 131] width 518 height 262
click at [297, 31] on body "We use cookies to enhance your browsing experience, serve personalized ads or c…" at bounding box center [259, 131] width 518 height 262
click at [298, 49] on li "Level 2 - Manager" at bounding box center [300, 52] width 57 height 9
click at [302, 26] on body "We use cookies to enhance your browsing experience, serve personalized ads or c…" at bounding box center [259, 131] width 518 height 262
click at [302, 39] on li "Level 1 - Workspace Owner" at bounding box center [300, 43] width 57 height 9
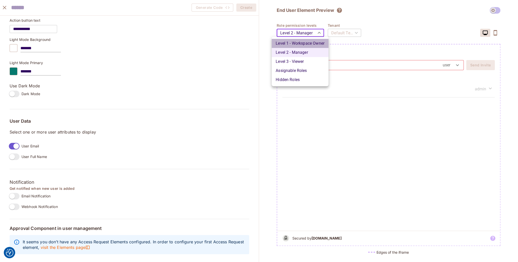
type input "*******"
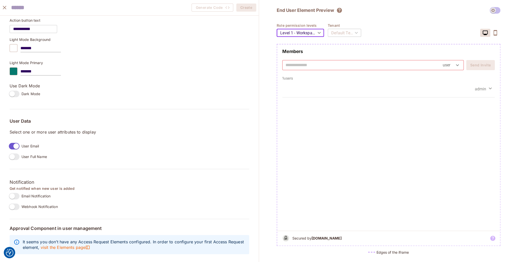
click at [449, 63] on body "We use cookies to enhance your browsing experience, serve personalized ads or c…" at bounding box center [259, 131] width 518 height 262
click at [451, 78] on li "admin" at bounding box center [452, 76] width 20 height 9
type input "*****"
click at [497, 34] on button "button" at bounding box center [496, 33] width 10 height 8
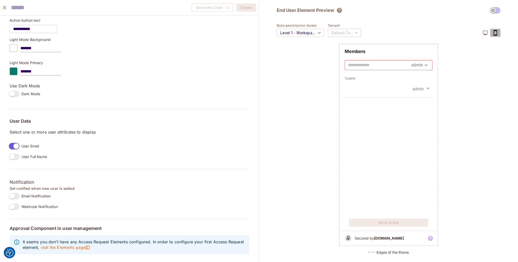
click at [497, 34] on icon "button" at bounding box center [496, 33] width 6 height 6
click at [488, 34] on button "button" at bounding box center [485, 33] width 10 height 8
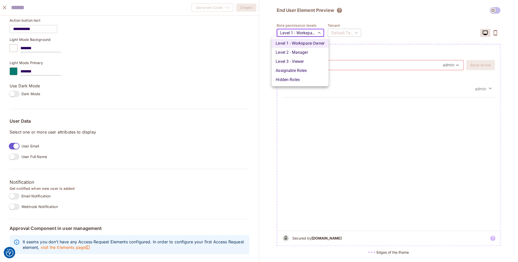
click at [302, 32] on body "We use cookies to enhance your browsing experience, serve personalized ads or c…" at bounding box center [259, 131] width 518 height 262
click at [308, 43] on li "Level 1 - Workspace Owner" at bounding box center [300, 43] width 57 height 9
click at [343, 37] on div "Default Tenant" at bounding box center [344, 33] width 33 height 14
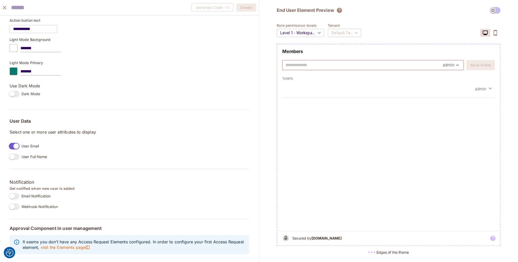
click at [352, 34] on div "Default Tenant" at bounding box center [344, 33] width 33 height 14
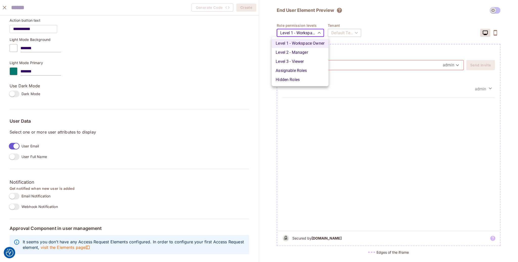
click at [308, 32] on body "We use cookies to enhance your browsing experience, serve personalized ads or c…" at bounding box center [259, 131] width 518 height 262
click at [292, 44] on li "Level 1 - Workspace Owner" at bounding box center [300, 43] width 57 height 9
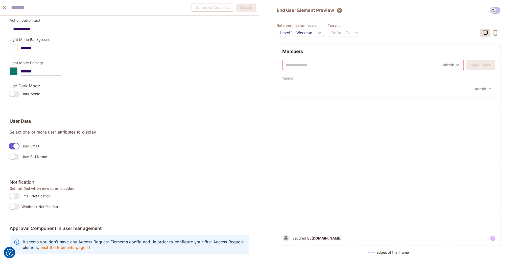
click at [348, 33] on div "Default Tenant" at bounding box center [344, 33] width 33 height 14
click at [369, 62] on input "text" at bounding box center [364, 65] width 157 height 8
click at [430, 100] on div "admin" at bounding box center [388, 156] width 223 height 150
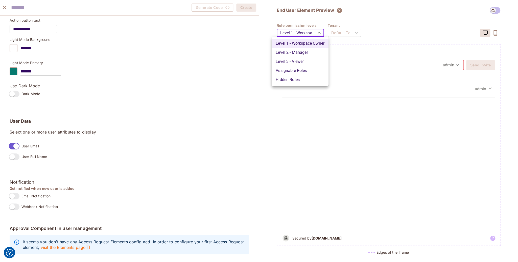
click at [305, 35] on body "We use cookies to enhance your browsing experience, serve personalized ads or c…" at bounding box center [259, 131] width 518 height 262
click at [303, 54] on li "Level 2 - Manager" at bounding box center [300, 52] width 57 height 9
click at [304, 31] on body "We use cookies to enhance your browsing experience, serve personalized ads or c…" at bounding box center [259, 131] width 518 height 262
click at [306, 41] on li "Level 1 - Workspace Owner" at bounding box center [300, 43] width 57 height 9
click at [304, 34] on body "We use cookies to enhance your browsing experience, serve personalized ads or c…" at bounding box center [259, 131] width 518 height 262
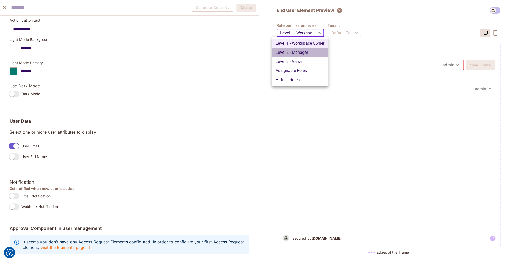
click at [302, 56] on li "Level 2 - Manager" at bounding box center [300, 52] width 57 height 9
type input "*******"
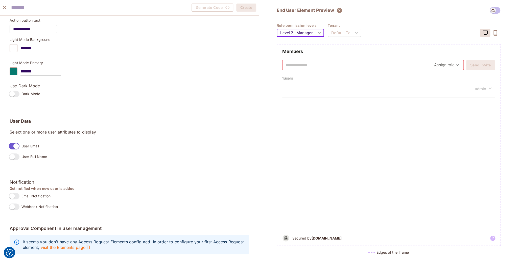
click at [454, 70] on div "Assign role *****" at bounding box center [447, 65] width 26 height 10
click at [453, 69] on body "We use cookies to enhance your browsing experience, serve personalized ads or c…" at bounding box center [259, 131] width 518 height 262
click at [451, 78] on li "user" at bounding box center [447, 76] width 27 height 9
type input "****"
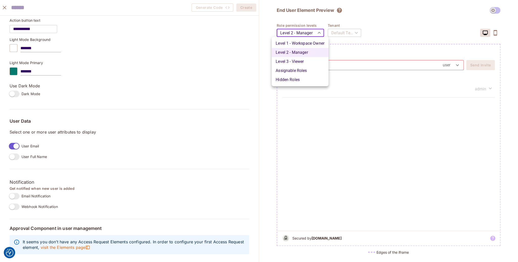
click at [306, 35] on body "We use cookies to enhance your browsing experience, serve personalized ads or c…" at bounding box center [259, 131] width 518 height 262
click at [304, 65] on li "Level 3 - Viewer" at bounding box center [300, 61] width 57 height 9
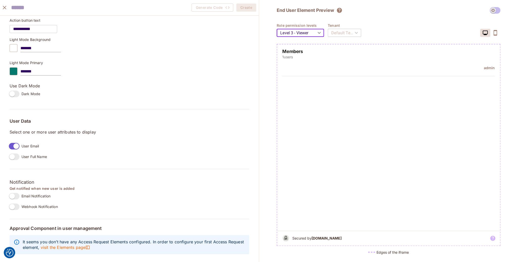
click at [312, 35] on body "We use cookies to enhance your browsing experience, serve personalized ads or c…" at bounding box center [259, 131] width 518 height 262
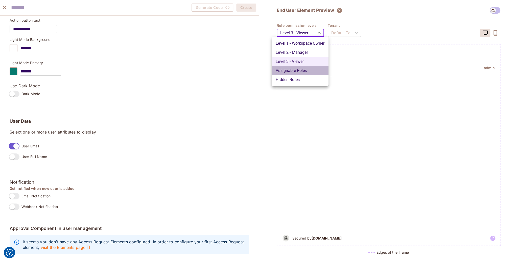
click at [309, 68] on li "Assignable Roles" at bounding box center [300, 70] width 57 height 9
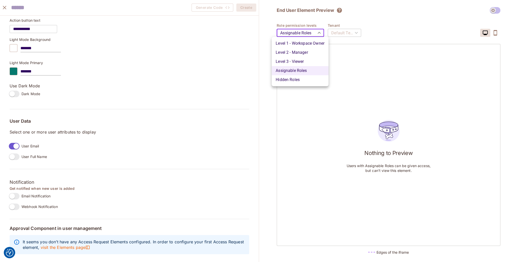
click at [307, 36] on body "We use cookies to enhance your browsing experience, serve personalized ads or c…" at bounding box center [259, 131] width 518 height 262
click at [302, 60] on li "Level 3 - Viewer" at bounding box center [300, 61] width 57 height 9
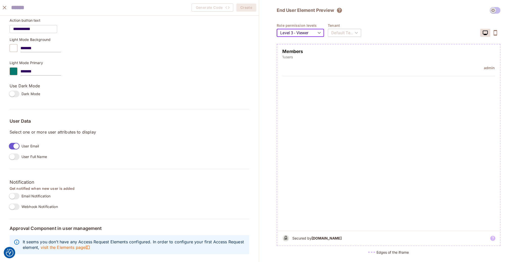
click at [299, 33] on body "We use cookies to enhance your browsing experience, serve personalized ads or c…" at bounding box center [259, 131] width 518 height 262
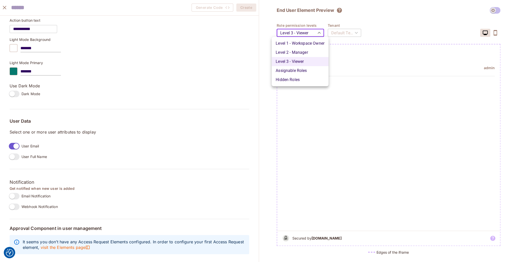
click at [302, 54] on li "Level 2 - Manager" at bounding box center [300, 52] width 57 height 9
type input "*******"
click at [299, 39] on body "We use cookies to enhance your browsing experience, serve personalized ads or c…" at bounding box center [259, 131] width 518 height 262
click at [367, 52] on div at bounding box center [259, 131] width 518 height 262
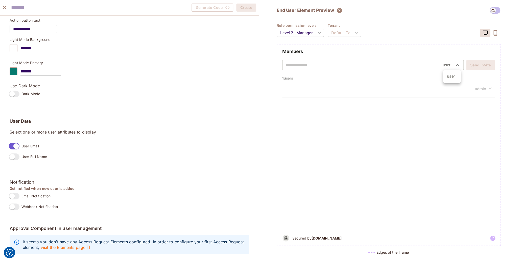
click at [452, 66] on body "We use cookies to enhance your browsing experience, serve personalized ads or c…" at bounding box center [259, 131] width 518 height 262
click at [451, 77] on li "user" at bounding box center [452, 76] width 18 height 9
type input "****"
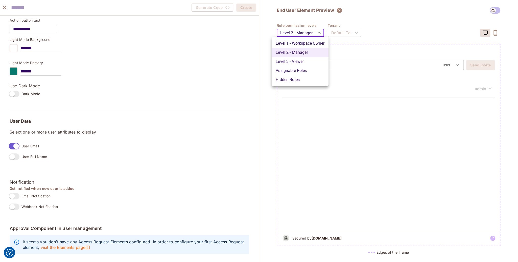
click at [299, 30] on body "We use cookies to enhance your browsing experience, serve personalized ads or c…" at bounding box center [259, 131] width 518 height 262
click at [300, 61] on li "Level 3 - Viewer" at bounding box center [300, 61] width 57 height 9
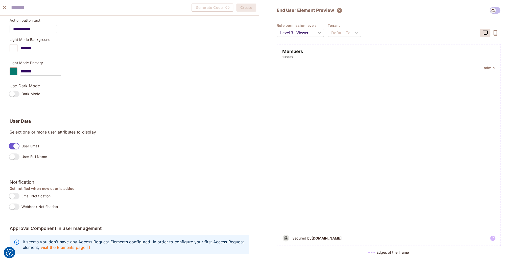
click at [492, 68] on h4 "admin" at bounding box center [489, 67] width 11 height 5
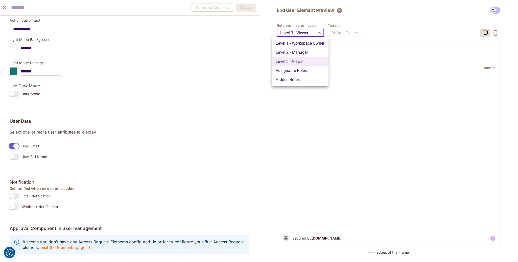
click at [295, 34] on body "We use cookies to enhance your browsing experience, serve personalized ads or c…" at bounding box center [259, 131] width 518 height 262
click at [284, 68] on li "Assignable Roles" at bounding box center [300, 70] width 57 height 9
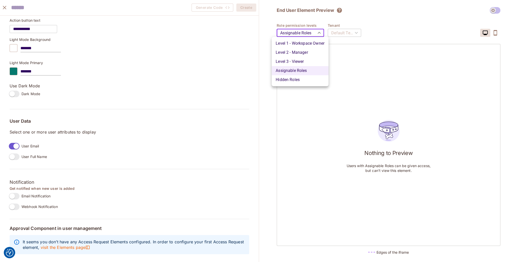
click at [300, 27] on body "We use cookies to enhance your browsing experience, serve personalized ads or c…" at bounding box center [259, 131] width 518 height 262
click at [307, 79] on li "Hidden Roles" at bounding box center [300, 79] width 57 height 9
type input "*******"
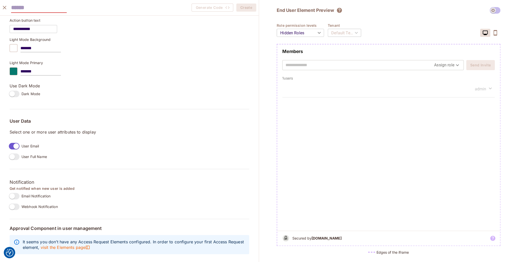
click at [12, 7] on input "text" at bounding box center [39, 8] width 56 height 10
type input "****"
click at [248, 6] on button "Create" at bounding box center [246, 8] width 20 height 8
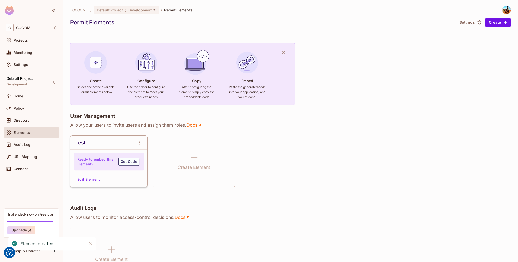
scroll to position [76, 0]
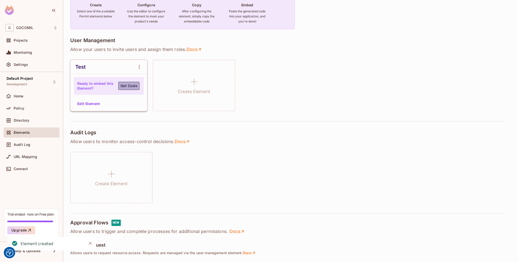
click at [127, 85] on button "Get Code" at bounding box center [128, 86] width 21 height 8
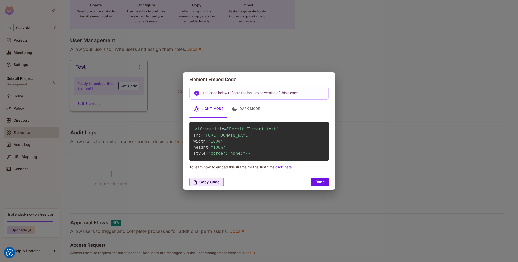
click at [283, 209] on div "Element Embed Code The code below reflects the last saved version of this eleme…" at bounding box center [259, 131] width 518 height 262
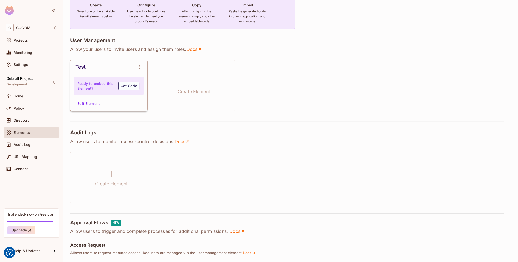
click at [85, 65] on div "Test" at bounding box center [80, 67] width 11 height 6
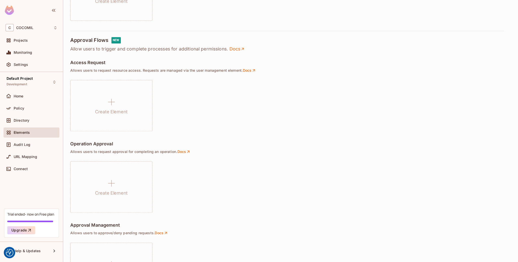
scroll to position [301, 0]
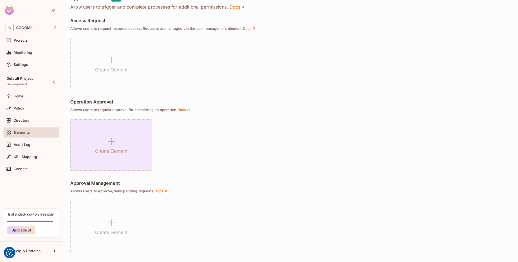
click at [114, 147] on icon at bounding box center [111, 142] width 12 height 12
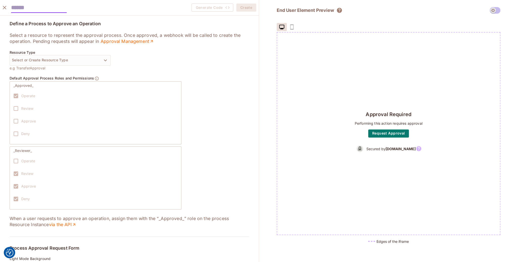
click at [0, 6] on button "close" at bounding box center [4, 8] width 10 height 10
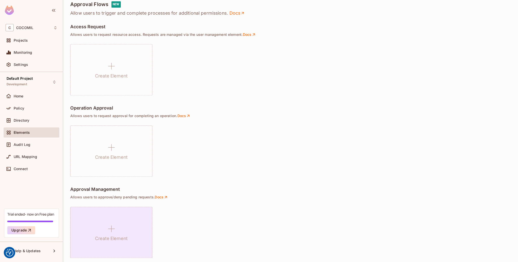
scroll to position [0, 0]
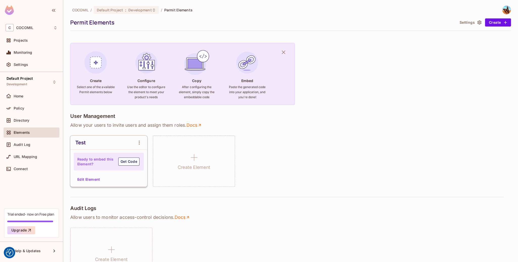
click at [103, 159] on h4 "Ready to embed this Element?" at bounding box center [95, 162] width 36 height 10
drag, startPoint x: 79, startPoint y: 139, endPoint x: 81, endPoint y: 182, distance: 43.3
click at [81, 182] on div "Test Ready to embed this Element? Get Code Edit Element" at bounding box center [108, 161] width 77 height 51
click at [81, 182] on button "Edit Element" at bounding box center [88, 180] width 27 height 8
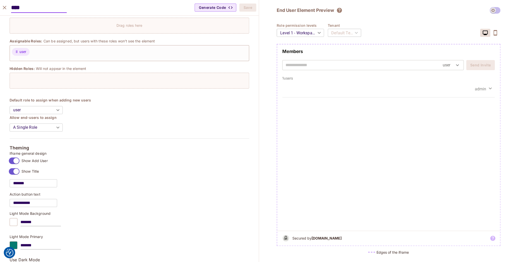
scroll to position [125, 0]
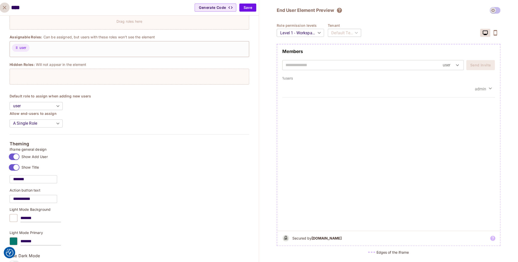
click at [2, 5] on icon "close" at bounding box center [5, 8] width 6 height 6
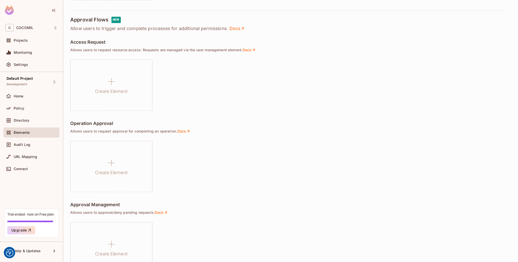
scroll to position [301, 0]
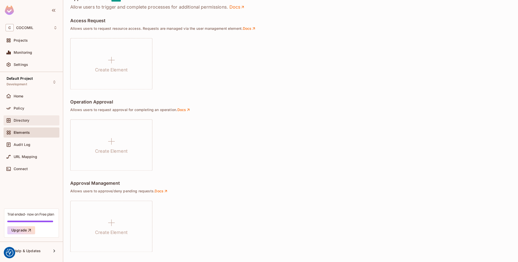
click at [51, 122] on div "Directory" at bounding box center [36, 121] width 44 height 4
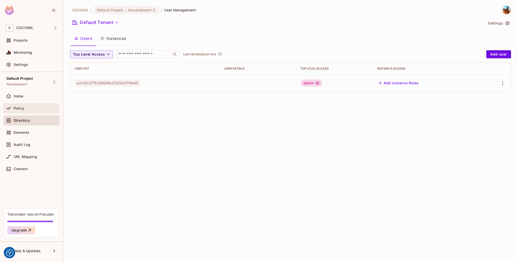
click at [40, 107] on div "Policy" at bounding box center [36, 108] width 44 height 4
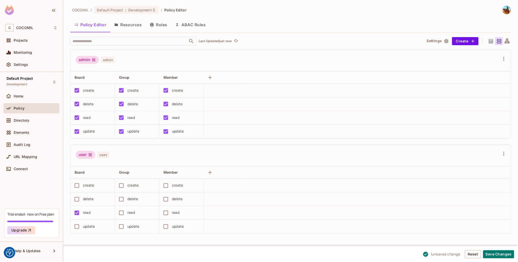
click at [131, 211] on div "read" at bounding box center [131, 213] width 8 height 6
click at [35, 161] on div "URL Mapping" at bounding box center [32, 157] width 56 height 10
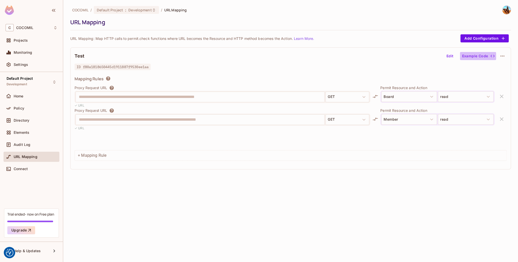
click at [487, 54] on button "Example Code" at bounding box center [478, 56] width 36 height 8
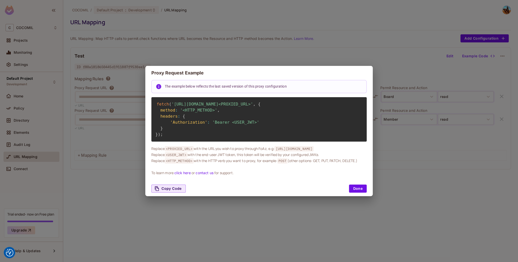
click at [212, 212] on div "Proxy Request Example The example below reflects the last saved version of this…" at bounding box center [259, 131] width 518 height 262
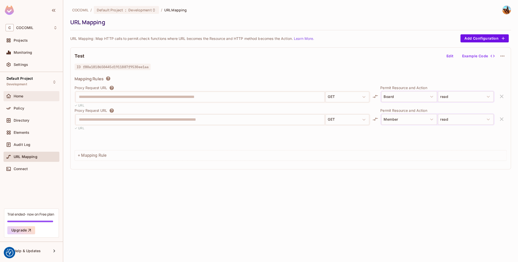
click at [55, 100] on div "Home" at bounding box center [32, 96] width 56 height 10
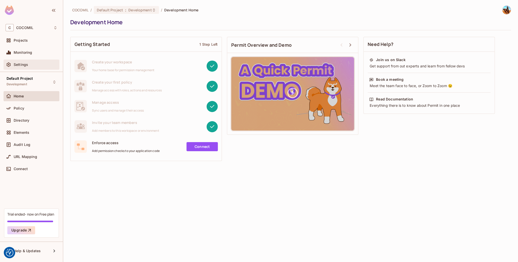
click at [43, 67] on div "Settings" at bounding box center [32, 65] width 52 height 6
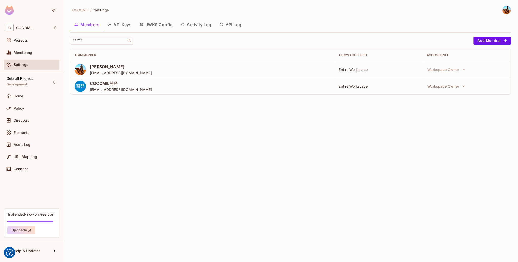
click at [164, 25] on button "JWKS Config" at bounding box center [156, 24] width 41 height 13
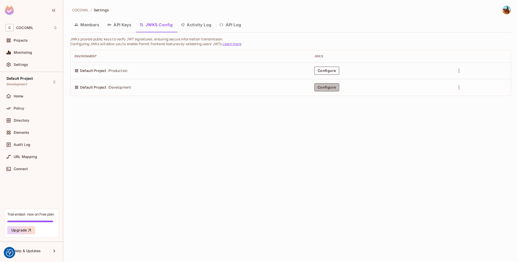
click at [330, 91] on button "Configure" at bounding box center [327, 87] width 25 height 8
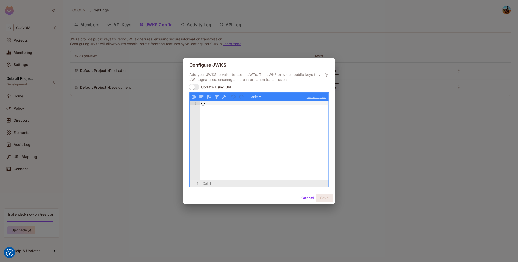
click at [254, 130] on div "{ }" at bounding box center [264, 145] width 129 height 86
click at [186, 92] on div "Add your JWKS to validate users' JWTs. The JWKS provides public keys to verify …" at bounding box center [259, 132] width 152 height 120
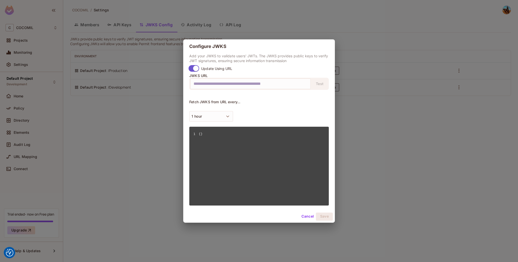
click at [229, 88] on input "text" at bounding box center [251, 84] width 114 height 8
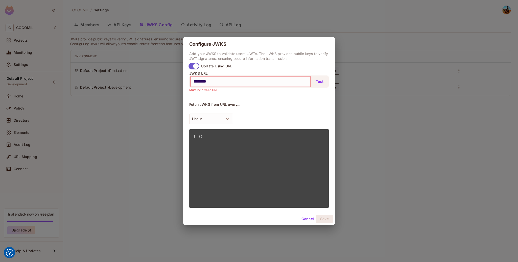
paste input "**********"
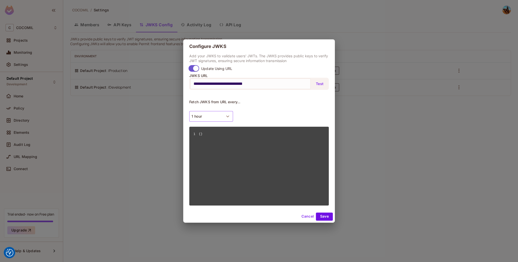
type input "**********"
click at [222, 117] on button "1 hour" at bounding box center [211, 116] width 44 height 11
click at [319, 85] on div at bounding box center [259, 131] width 518 height 262
click at [319, 85] on body "We use cookies to enhance your browsing experience, serve personalized ads or c…" at bounding box center [259, 131] width 518 height 262
click at [320, 85] on button "Test" at bounding box center [320, 84] width 16 height 8
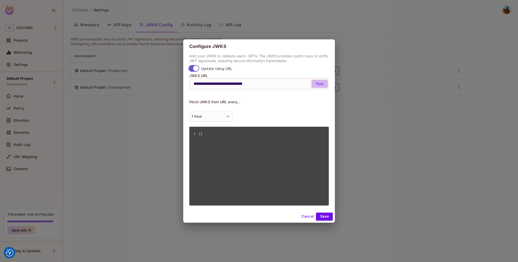
click at [320, 85] on button "Test" at bounding box center [320, 84] width 16 height 8
click at [219, 116] on button "1 hour" at bounding box center [211, 116] width 44 height 11
click at [219, 116] on div at bounding box center [259, 131] width 518 height 262
click at [323, 219] on button "Save" at bounding box center [324, 217] width 17 height 8
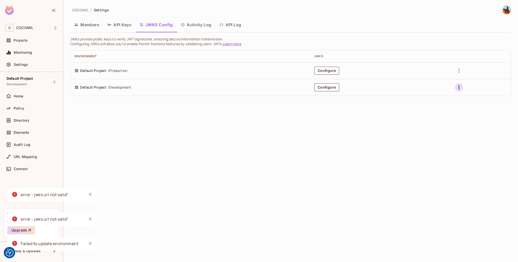
click at [459, 85] on icon "button" at bounding box center [459, 87] width 6 height 6
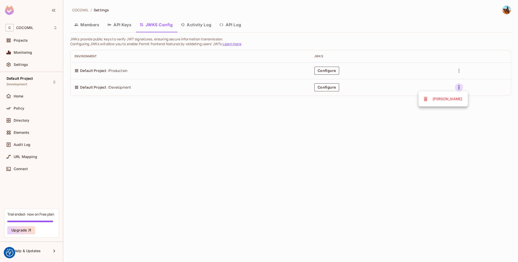
click at [317, 90] on div at bounding box center [259, 131] width 518 height 262
click at [327, 89] on button "Configure" at bounding box center [327, 87] width 25 height 8
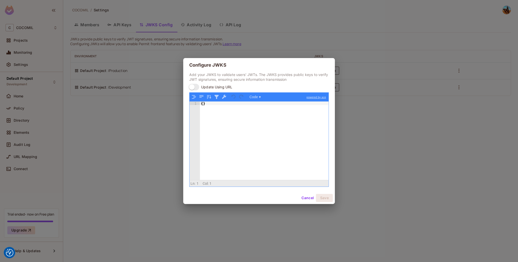
click at [193, 84] on span at bounding box center [194, 87] width 11 height 7
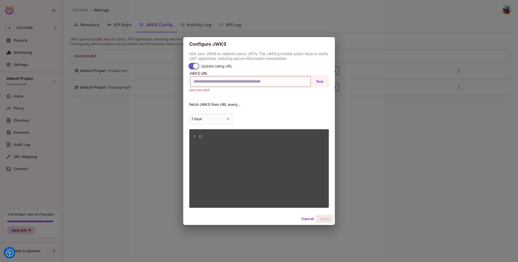
click at [270, 83] on input "text" at bounding box center [251, 82] width 114 height 8
paste input "**********"
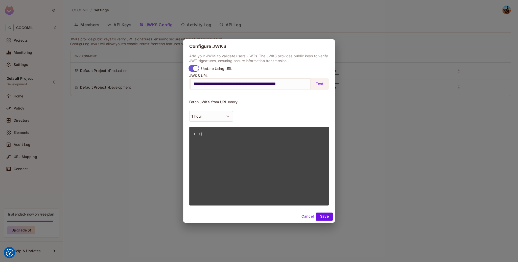
type input "**********"
click at [322, 84] on button "Test" at bounding box center [320, 84] width 16 height 8
click at [319, 217] on button "Save" at bounding box center [324, 217] width 17 height 8
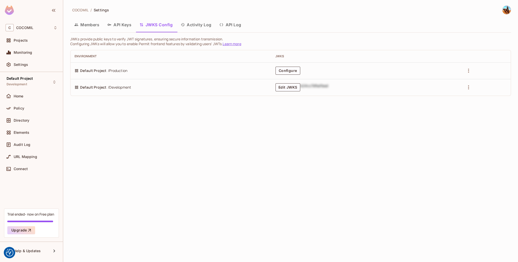
click at [127, 27] on button "API Keys" at bounding box center [119, 24] width 32 height 13
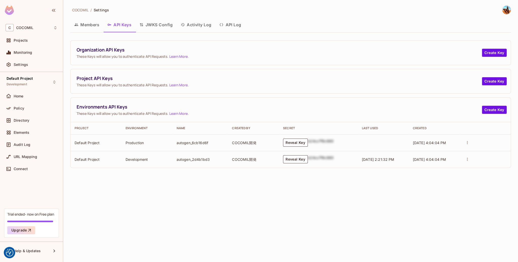
click at [168, 22] on button "JWKS Config" at bounding box center [156, 24] width 41 height 13
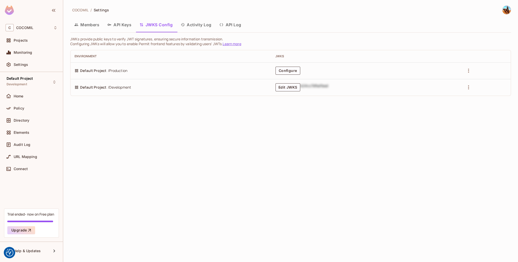
click at [88, 22] on button "Members" at bounding box center [86, 24] width 33 height 13
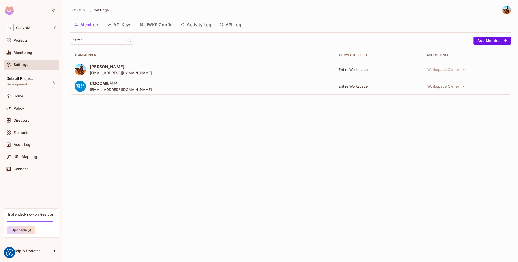
click at [173, 28] on button "JWKS Config" at bounding box center [156, 24] width 41 height 13
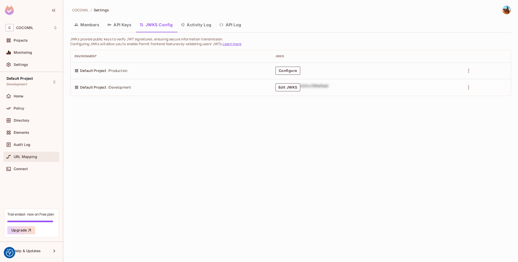
click at [41, 153] on div "URL Mapping" at bounding box center [32, 157] width 56 height 10
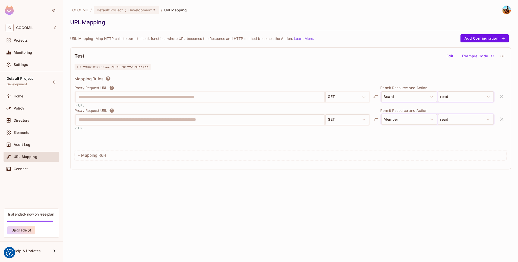
click at [474, 51] on div "**********" at bounding box center [290, 109] width 441 height 122
click at [477, 55] on button "Example Code" at bounding box center [478, 56] width 36 height 8
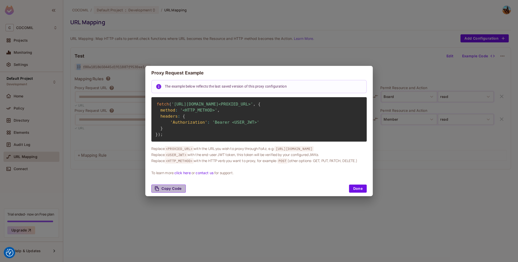
click at [171, 187] on button "Copy Code" at bounding box center [168, 189] width 34 height 8
